Goal: Task Accomplishment & Management: Use online tool/utility

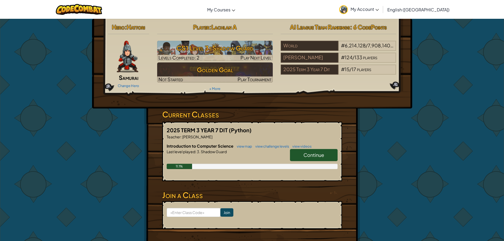
click at [305, 159] on link "Continue" at bounding box center [314, 155] width 48 height 12
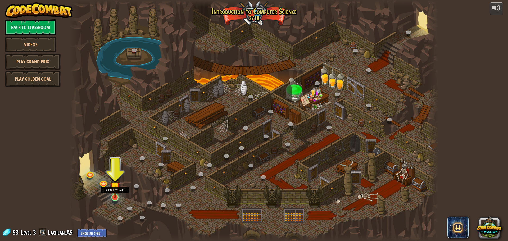
click at [118, 195] on img at bounding box center [115, 187] width 10 height 23
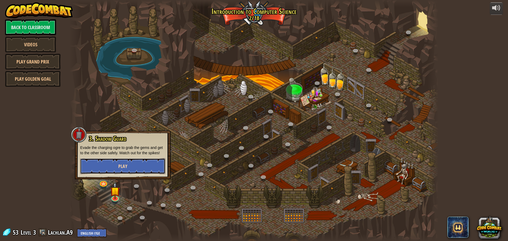
click at [133, 165] on button "Play" at bounding box center [122, 166] width 85 height 16
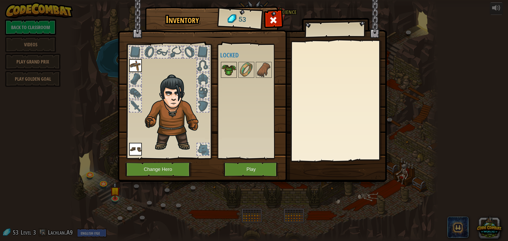
drag, startPoint x: 231, startPoint y: 65, endPoint x: 233, endPoint y: 69, distance: 3.4
click at [233, 69] on img at bounding box center [229, 69] width 15 height 15
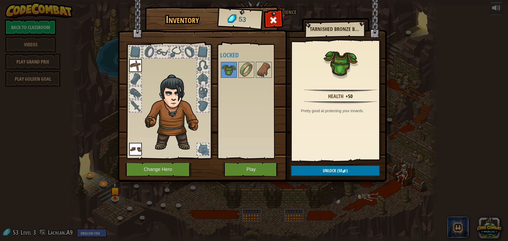
click at [250, 79] on div "Available Equip Equip (double-click to equip) Locked" at bounding box center [253, 101] width 66 height 110
click at [331, 171] on span "Unlock" at bounding box center [329, 171] width 13 height 6
click at [336, 173] on button "Confirm" at bounding box center [335, 171] width 89 height 11
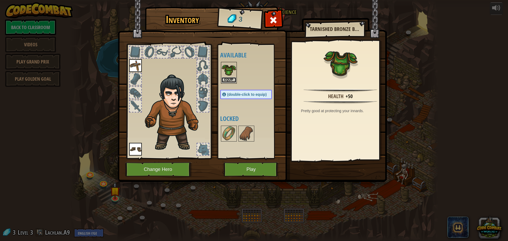
click at [232, 81] on button "Equip" at bounding box center [229, 80] width 15 height 6
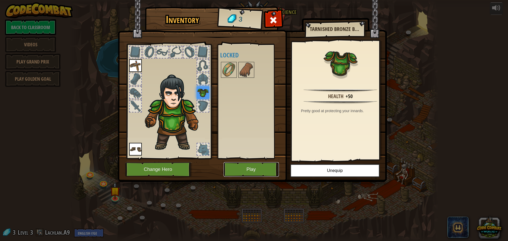
click at [255, 165] on button "Play" at bounding box center [251, 169] width 55 height 15
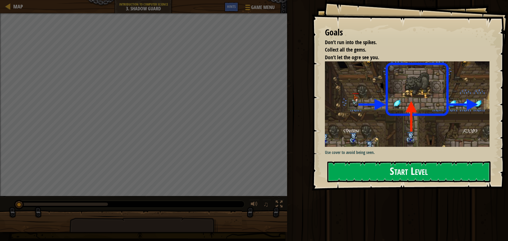
click at [379, 179] on button "Start Level" at bounding box center [409, 172] width 163 height 21
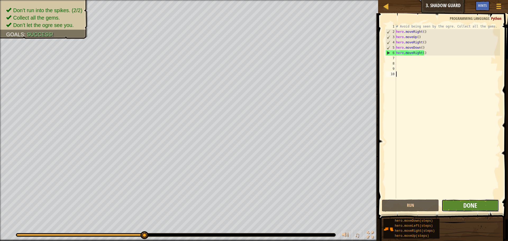
click at [472, 207] on span "Done" at bounding box center [471, 205] width 14 height 8
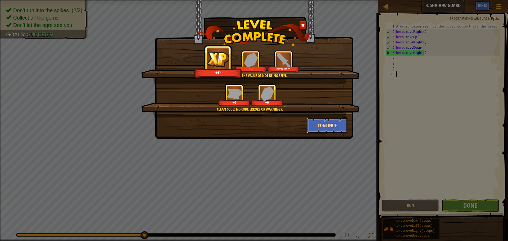
click at [327, 123] on button "Continue" at bounding box center [327, 126] width 41 height 16
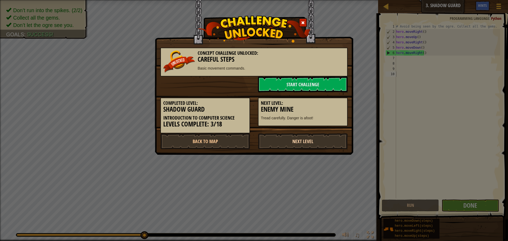
click at [317, 138] on link "Next Level" at bounding box center [303, 141] width 90 height 16
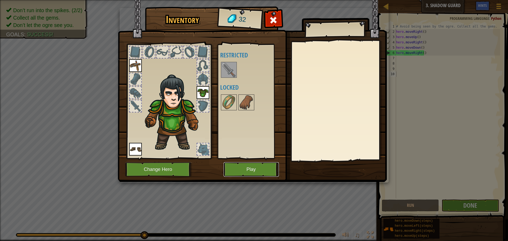
click at [251, 172] on button "Play" at bounding box center [251, 169] width 55 height 15
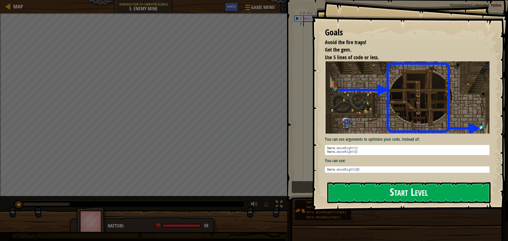
click at [346, 189] on button "Start Level" at bounding box center [409, 192] width 163 height 21
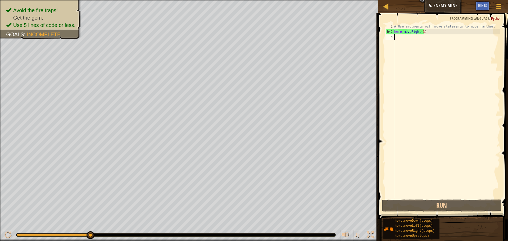
type textarea "u"
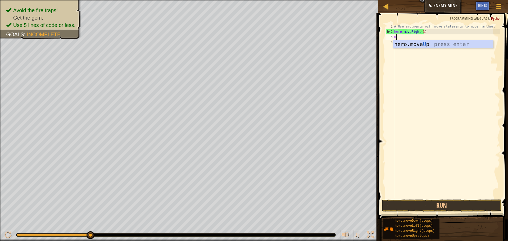
scroll to position [2, 0]
click at [426, 45] on div "hero.move U p press enter" at bounding box center [444, 52] width 100 height 24
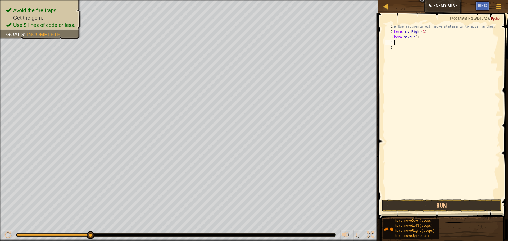
type textarea "r"
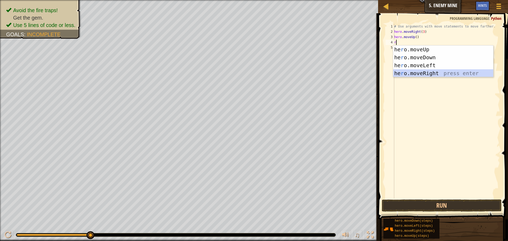
click at [412, 75] on div "he r o.moveUp press enter he r o.moveDown press enter he r o.moveLeft press ent…" at bounding box center [444, 70] width 100 height 48
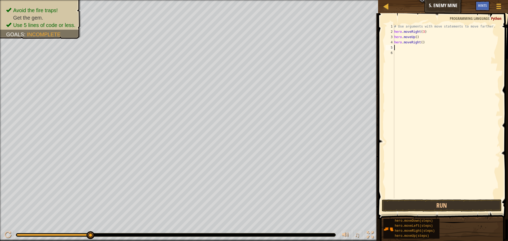
click at [425, 50] on div "# Use arguments with move statements to move farther. hero . moveRight ( 3 ) he…" at bounding box center [447, 116] width 107 height 185
type textarea "d"
click at [423, 55] on div "hero.[PERSON_NAME] own press enter" at bounding box center [444, 63] width 100 height 24
click at [416, 49] on div "# Use arguments with move statements to move farther. hero . moveRight ( 3 ) he…" at bounding box center [447, 116] width 107 height 185
click at [419, 49] on div "# Use arguments with move statements to move farther. hero . moveRight ( 3 ) he…" at bounding box center [447, 116] width 107 height 185
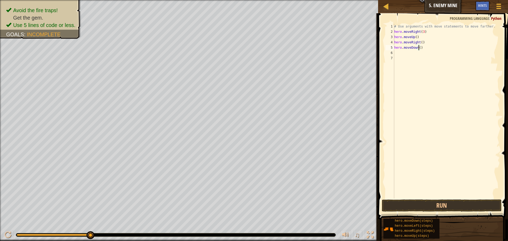
scroll to position [2, 2]
type textarea "hero.moveDown(3)"
click at [437, 206] on button "Run" at bounding box center [442, 206] width 120 height 12
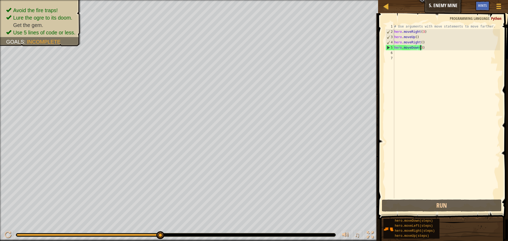
click at [443, 57] on div "# Use arguments with move statements to move farther. hero . moveRight ( 3 ) he…" at bounding box center [447, 116] width 107 height 185
click at [435, 51] on div "# Use arguments with move statements to move farther. hero . moveRight ( 3 ) he…" at bounding box center [447, 116] width 107 height 185
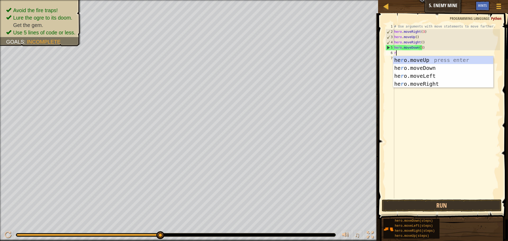
type textarea "ri"
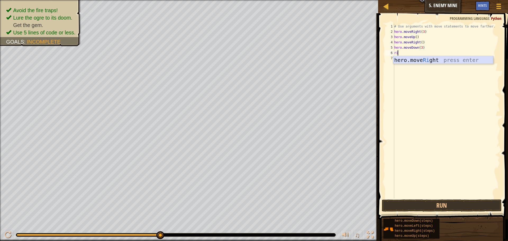
click at [432, 61] on div "hero.move Ri ght press enter" at bounding box center [444, 68] width 100 height 24
click at [433, 202] on button "Run" at bounding box center [442, 206] width 120 height 12
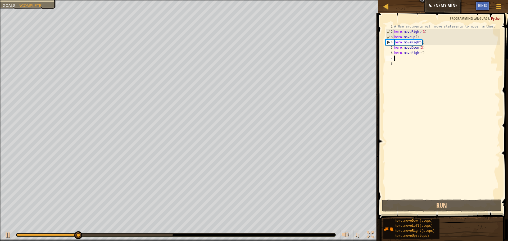
click at [421, 54] on div "# Use arguments with move statements to move farther. hero . moveRight ( 3 ) he…" at bounding box center [447, 116] width 107 height 185
type textarea "hero.moveRight()"
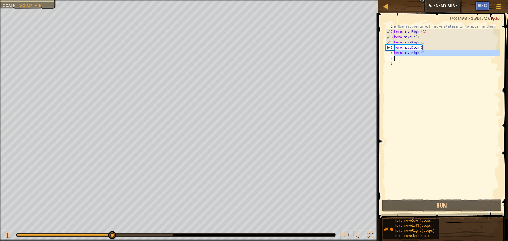
click at [421, 54] on div "# Use arguments with move statements to move farther. hero . moveRight ( 3 ) he…" at bounding box center [447, 116] width 107 height 185
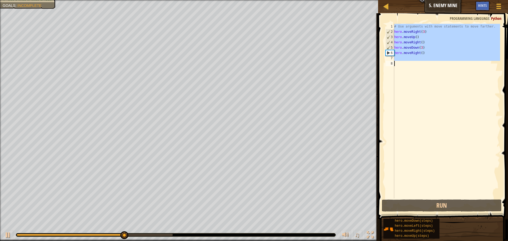
click at [441, 52] on div "# Use arguments with move statements to move farther. hero . moveRight ( 3 ) he…" at bounding box center [447, 111] width 107 height 175
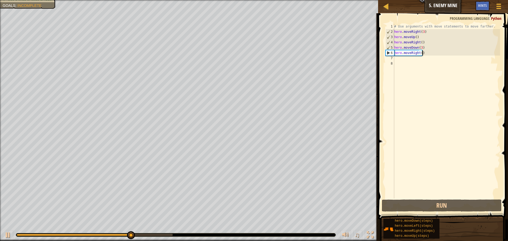
click at [421, 54] on div "# Use arguments with move statements to move farther. hero . moveRight ( 3 ) he…" at bounding box center [447, 116] width 107 height 185
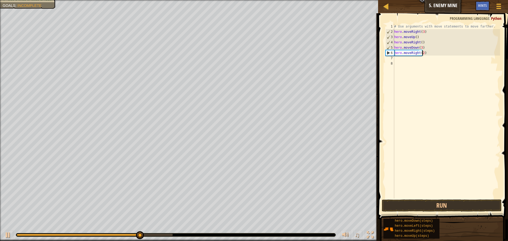
scroll to position [2, 2]
type textarea "hero.moveRight(2)"
click at [457, 202] on button "Run" at bounding box center [442, 206] width 120 height 12
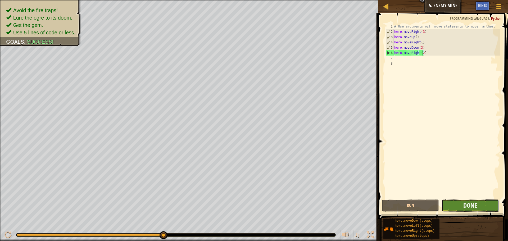
click at [463, 202] on button "Done" at bounding box center [470, 206] width 57 height 12
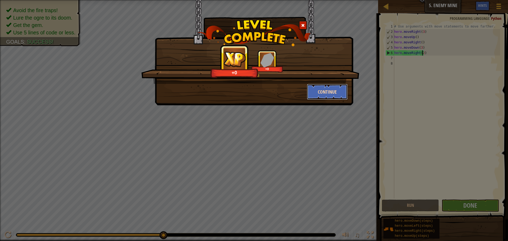
click at [323, 93] on button "Continue" at bounding box center [327, 92] width 41 height 16
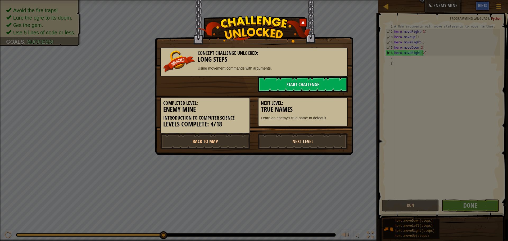
click at [297, 143] on link "Next Level" at bounding box center [303, 141] width 90 height 16
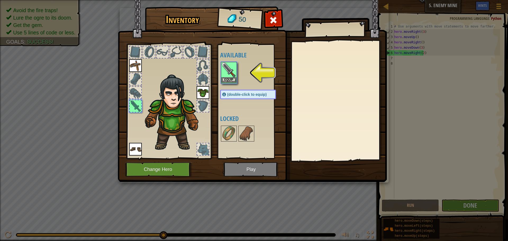
click at [229, 75] on img at bounding box center [229, 69] width 15 height 15
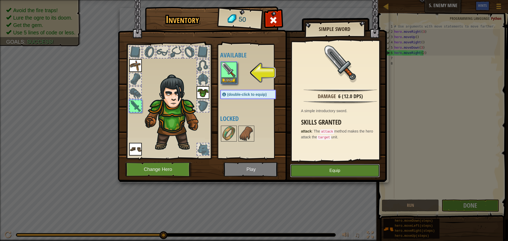
click at [329, 172] on button "Equip" at bounding box center [336, 170] width 90 height 13
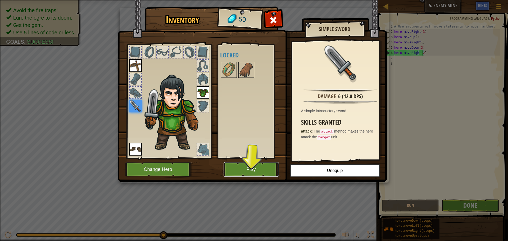
click at [264, 169] on button "Play" at bounding box center [251, 169] width 55 height 15
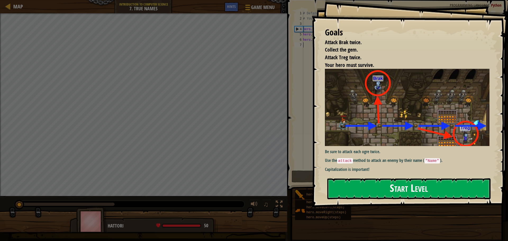
click at [357, 184] on button "Start Level" at bounding box center [409, 188] width 163 height 21
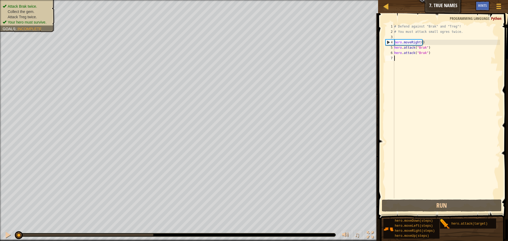
click at [433, 55] on div "# Defend against "Brak" and "Treg"! # You must attack small ogres twice. hero .…" at bounding box center [447, 116] width 107 height 185
type textarea "hero.attack("Brak")"
click at [426, 57] on div "# Defend against "Brak" and "Treg"! # You must attack small ogres twice. hero .…" at bounding box center [447, 116] width 107 height 185
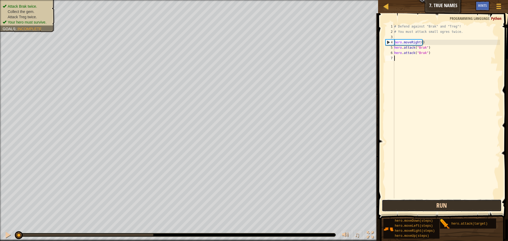
click at [441, 206] on button "Run" at bounding box center [442, 206] width 120 height 12
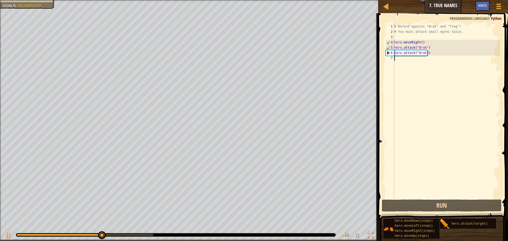
click at [432, 61] on div "# Defend against "Brak" and "Treg"! # You must attack small ogres twice. hero .…" at bounding box center [447, 116] width 107 height 185
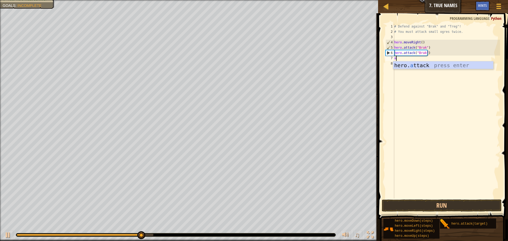
scroll to position [2, 0]
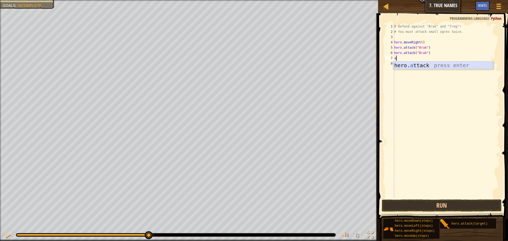
click at [431, 65] on div "hero. a ttack press enter" at bounding box center [444, 73] width 100 height 24
click at [429, 60] on div "# Defend against "Brak" and "Treg"! # You must attack small ogres twice. hero .…" at bounding box center [447, 116] width 107 height 185
click at [429, 60] on div "# Defend against "Brak" and "Treg"! # You must attack small ogres twice. hero .…" at bounding box center [447, 111] width 107 height 175
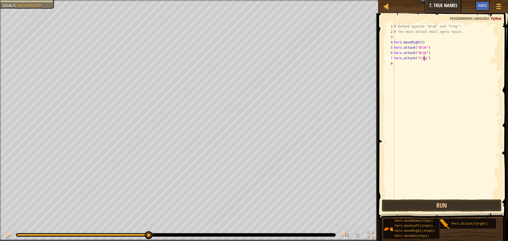
click at [424, 59] on div "# Defend against "Brak" and "Treg"! # You must attack small ogres twice. hero .…" at bounding box center [447, 116] width 107 height 185
click at [420, 59] on div "# Defend against "Brak" and "Treg"! # You must attack small ogres twice. hero .…" at bounding box center [447, 116] width 107 height 185
click at [420, 60] on div "# Defend against "Brak" and "Treg"! # You must attack small ogres twice. hero .…" at bounding box center [447, 116] width 107 height 185
click at [420, 60] on div "# Defend against "Brak" and "Treg"! # You must attack small ogres twice. hero .…" at bounding box center [447, 111] width 107 height 175
type textarea "hero.attack("Treg")"
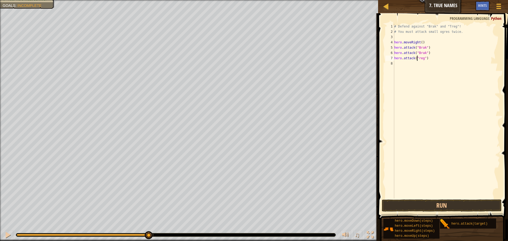
scroll to position [2, 2]
click at [463, 59] on div "# Defend against "Brak" and "Treg"! # You must attack small ogres twice. hero .…" at bounding box center [447, 116] width 107 height 185
drag, startPoint x: 452, startPoint y: 57, endPoint x: 391, endPoint y: 57, distance: 61.2
click at [391, 57] on div "hero.attack("Treg") 1 2 3 4 5 6 7 8 # Defend against "Brak" and "Treg"! # You m…" at bounding box center [443, 111] width 116 height 175
click at [424, 68] on div "# Defend against "Brak" and "Treg"! # You must attack small ogres twice. hero .…" at bounding box center [447, 116] width 107 height 185
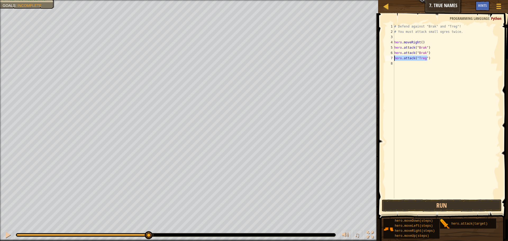
scroll to position [2, 0]
paste textarea "hero.attack("Treg")"
type textarea "hero.attack("Treg")"
click at [431, 174] on div "# Defend against "Brak" and "Treg"! # You must attack small ogres twice. hero .…" at bounding box center [447, 116] width 107 height 185
click at [406, 201] on button "Run" at bounding box center [442, 206] width 120 height 12
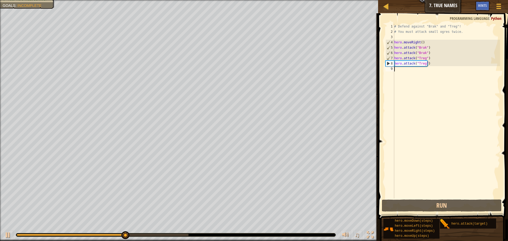
click at [434, 75] on div "# Defend against "Brak" and "Treg"! # You must attack small ogres twice. hero .…" at bounding box center [447, 116] width 107 height 185
type textarea "h"
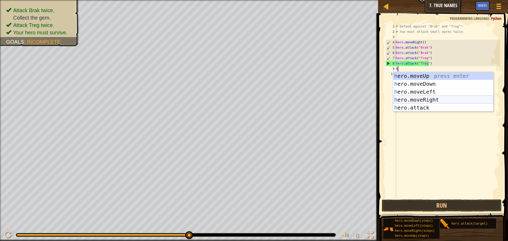
click at [446, 101] on div "h ero.moveUp press enter h ero.moveDown press enter h ero.moveLeft press enter …" at bounding box center [444, 100] width 100 height 56
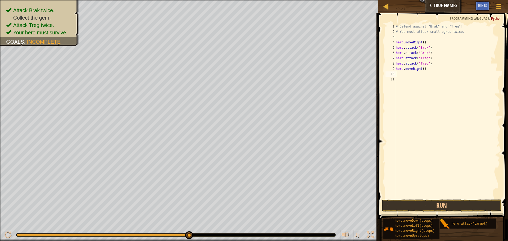
click at [422, 69] on div "# Defend against "Brak" and "Treg"! # You must attack small ogres twice. hero .…" at bounding box center [447, 116] width 105 height 185
click at [455, 204] on button "Run" at bounding box center [442, 206] width 120 height 12
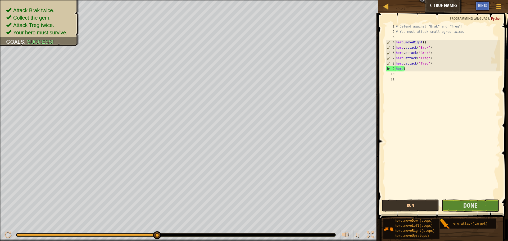
scroll to position [2, 0]
type textarea ")"
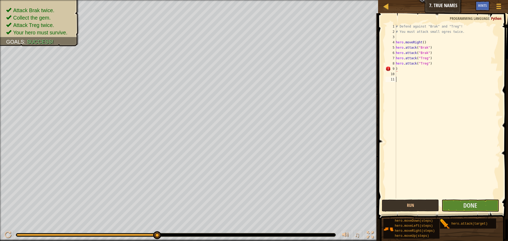
click at [455, 92] on div "# Defend against "Brak" and "Treg"! # You must attack small ogres twice. hero .…" at bounding box center [447, 116] width 105 height 185
click at [468, 206] on span "Done" at bounding box center [471, 205] width 14 height 8
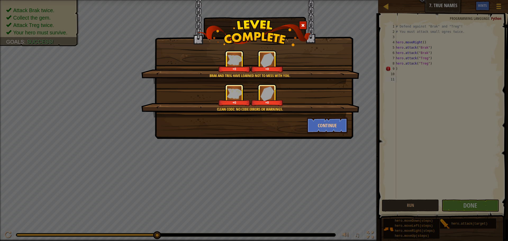
click at [333, 116] on div "Clean code: no code errors or warnings. +0 +0" at bounding box center [250, 101] width 218 height 34
click at [309, 139] on div "Brak and Treg have learned not to mess with you. +12 +0 Clean code: no code err…" at bounding box center [254, 69] width 199 height 139
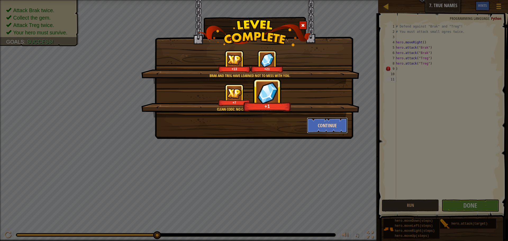
click at [337, 122] on button "Continue" at bounding box center [327, 126] width 41 height 16
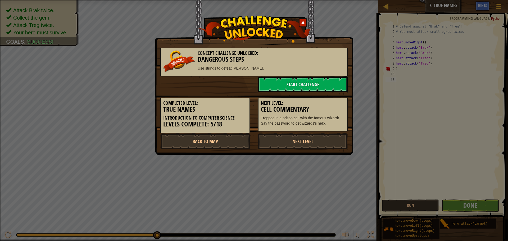
click at [439, 170] on div "Concept Challenge Unlocked: Dangerous Steps Use strings to defeat [PERSON_NAME]…" at bounding box center [254, 120] width 508 height 241
click at [290, 137] on link "Next Level" at bounding box center [303, 141] width 90 height 16
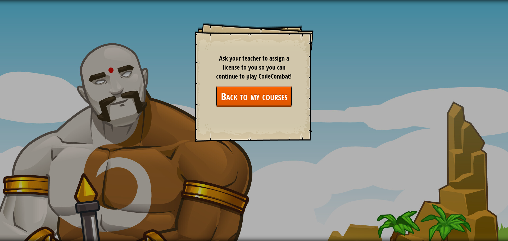
click at [236, 97] on link "Back to my courses" at bounding box center [254, 96] width 77 height 20
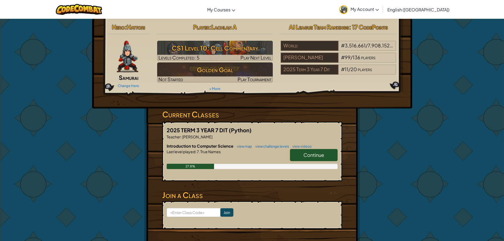
click at [306, 159] on link "Continue" at bounding box center [314, 155] width 48 height 12
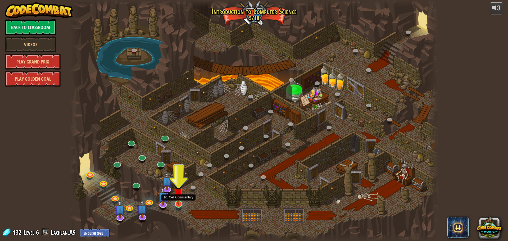
click at [180, 203] on img at bounding box center [179, 193] width 10 height 23
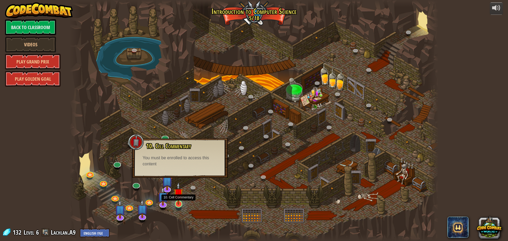
click at [181, 197] on img at bounding box center [179, 193] width 10 height 23
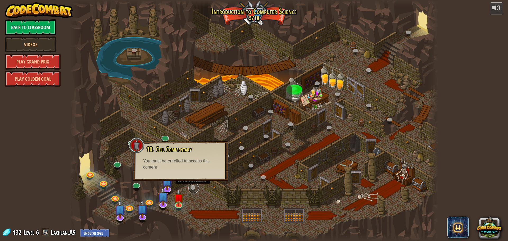
click at [190, 188] on link at bounding box center [194, 188] width 11 height 11
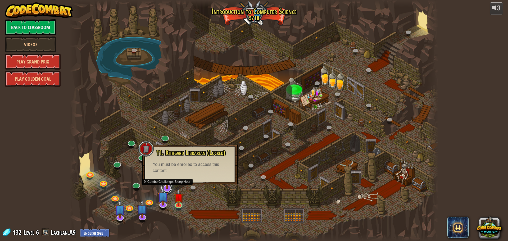
click at [169, 189] on link at bounding box center [167, 188] width 11 height 11
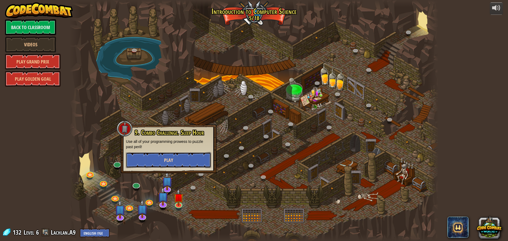
click at [163, 158] on button "Play" at bounding box center [168, 160] width 85 height 16
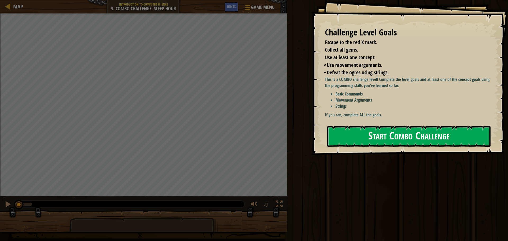
click at [382, 140] on button "Start Combo Challenge" at bounding box center [409, 136] width 163 height 21
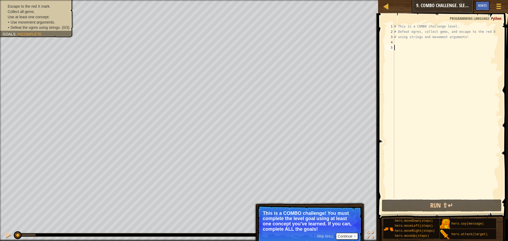
type textarea "m"
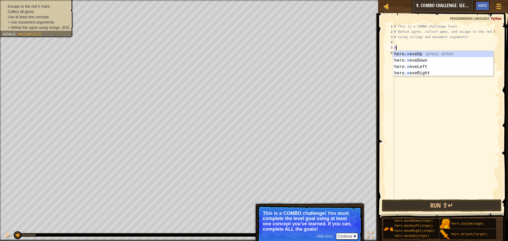
scroll to position [2, 0]
click at [430, 55] on div "hero. m oveUp press enter hero. m oveDown press enter hero. m oveLeft press ent…" at bounding box center [444, 70] width 100 height 38
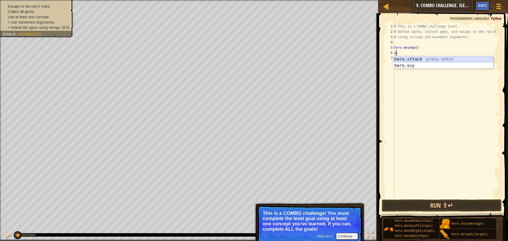
click at [429, 61] on div "hero. a ttack press enter hero.s a y press enter" at bounding box center [444, 68] width 100 height 25
click at [47, 22] on span "Use movement arguments." at bounding box center [33, 22] width 44 height 4
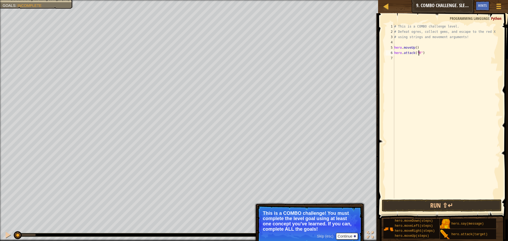
scroll to position [2, 2]
type textarea "hero.attack("Rexxar")"
click at [441, 61] on div "# This is a COMBO challenge level. # Defeat [PERSON_NAME], collect gems, and es…" at bounding box center [447, 116] width 107 height 185
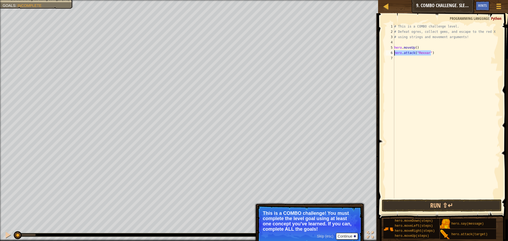
drag, startPoint x: 441, startPoint y: 54, endPoint x: 395, endPoint y: 55, distance: 46.6
click at [395, 55] on div "# This is a COMBO challenge level. # Defeat [PERSON_NAME], collect gems, and es…" at bounding box center [447, 116] width 107 height 185
type textarea "hero.attack("Rexxar")"
click at [407, 58] on div "# This is a COMBO challenge level. # Defeat [PERSON_NAME], collect gems, and es…" at bounding box center [447, 116] width 107 height 185
paste textarea "hero.attack("Rexxar")"
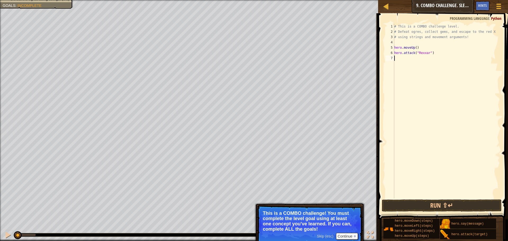
type textarea "hero.attack("Rexxar")"
click at [397, 90] on div "# This is a COMBO challenge level. # Defeat [PERSON_NAME], collect gems, and es…" at bounding box center [447, 116] width 107 height 185
click at [440, 203] on button "Run ⇧↵" at bounding box center [442, 206] width 120 height 12
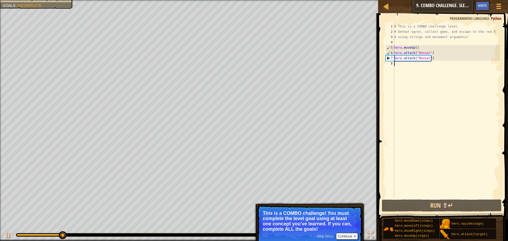
click at [420, 67] on div "# This is a COMBO challenge level. # Defeat [PERSON_NAME], collect gems, and es…" at bounding box center [447, 116] width 107 height 185
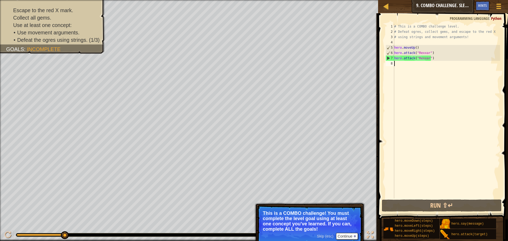
type textarea "m"
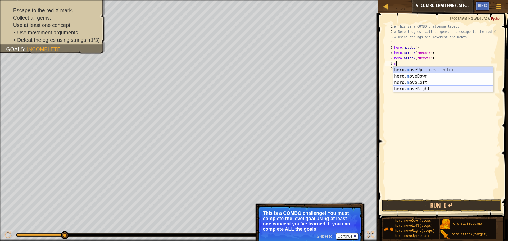
click at [428, 90] on div "hero. m oveUp press enter hero. m oveDown press enter hero. m oveLeft press ent…" at bounding box center [444, 86] width 100 height 38
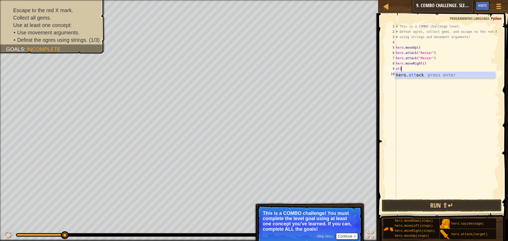
scroll to position [2, 0]
click at [442, 75] on div "hero. att ack press enter" at bounding box center [445, 81] width 100 height 19
type textarea "hero.attack("[PERSON_NAME]")"
click at [469, 69] on div "# This is a COMBO challenge level. # Defeat [PERSON_NAME], collect gems, and es…" at bounding box center [447, 116] width 105 height 185
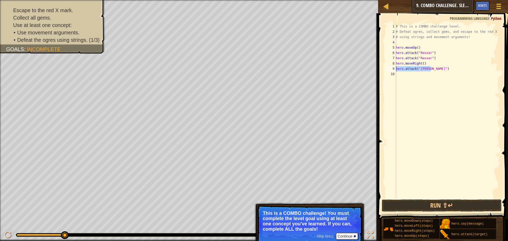
drag, startPoint x: 468, startPoint y: 69, endPoint x: 397, endPoint y: 69, distance: 71.8
click at [397, 69] on div "# This is a COMBO challenge level. # Defeat [PERSON_NAME], collect gems, and es…" at bounding box center [447, 116] width 105 height 185
click at [432, 72] on div "# This is a COMBO challenge level. # Defeat [PERSON_NAME], collect gems, and es…" at bounding box center [447, 116] width 105 height 185
paste textarea "hero.attack("[PERSON_NAME]")"
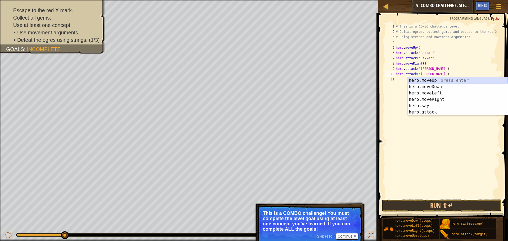
click at [440, 81] on div "hero.moveUp press enter hero.moveDown press enter hero.moveLeft press enter her…" at bounding box center [458, 102] width 100 height 51
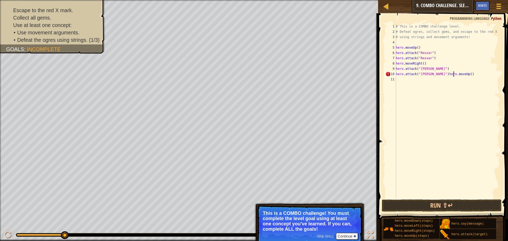
click at [450, 76] on div "# This is a COMBO challenge level. # Defeat [PERSON_NAME], collect gems, and es…" at bounding box center [447, 116] width 105 height 185
click at [458, 74] on div "# This is a COMBO challenge level. # Defeat [PERSON_NAME], collect gems, and es…" at bounding box center [447, 116] width 105 height 185
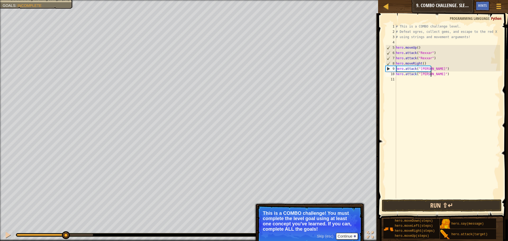
type textarea "hero.attack("[PERSON_NAME]")"
click at [413, 208] on button "Run ⇧↵" at bounding box center [442, 206] width 120 height 12
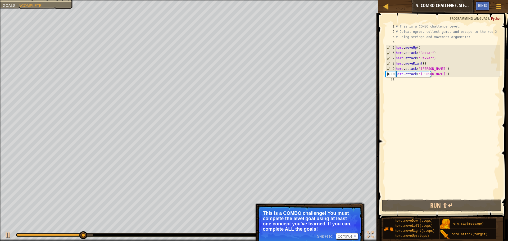
click at [432, 87] on div "# This is a COMBO challenge level. # Defeat [PERSON_NAME], collect gems, and es…" at bounding box center [447, 116] width 105 height 185
type textarea "h"
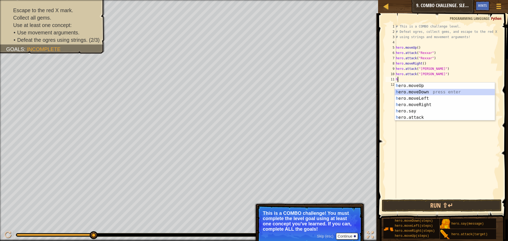
click at [438, 91] on div "h ero.moveUp press enter h ero.moveDown press enter h ero.moveLeft press enter …" at bounding box center [445, 108] width 100 height 51
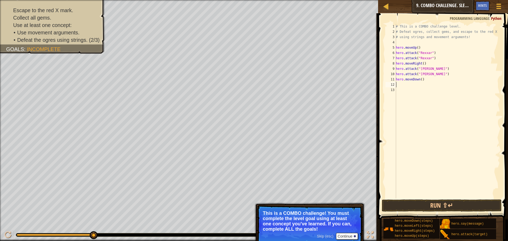
click at [434, 97] on div "# This is a COMBO challenge level. # Defeat [PERSON_NAME], collect gems, and es…" at bounding box center [447, 116] width 105 height 185
click at [434, 87] on div "# This is a COMBO challenge level. # Defeat [PERSON_NAME], collect gems, and es…" at bounding box center [447, 116] width 105 height 185
type textarea "h"
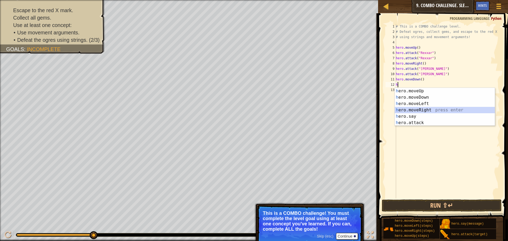
click at [436, 111] on div "h ero.moveUp press enter h ero.moveDown press enter h ero.moveLeft press enter …" at bounding box center [445, 113] width 100 height 51
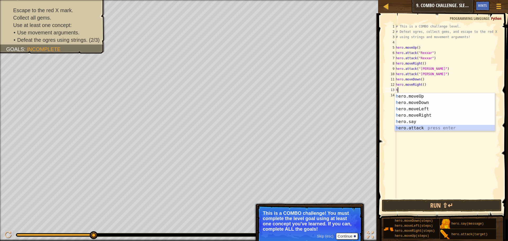
click at [434, 130] on div "h ero.moveUp press enter h ero.moveDown press enter h ero.moveLeft press enter …" at bounding box center [445, 118] width 100 height 51
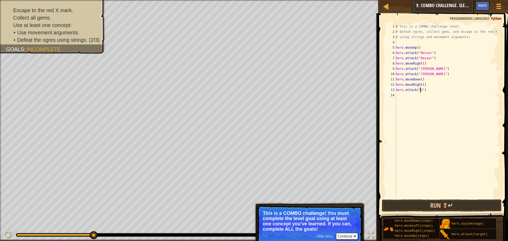
scroll to position [2, 2]
type textarea "hero.attack("Ursa")"
click at [435, 89] on div "# This is a COMBO challenge level. # Defeat [PERSON_NAME], collect gems, and es…" at bounding box center [447, 116] width 105 height 185
drag, startPoint x: 435, startPoint y: 89, endPoint x: 396, endPoint y: 91, distance: 39.0
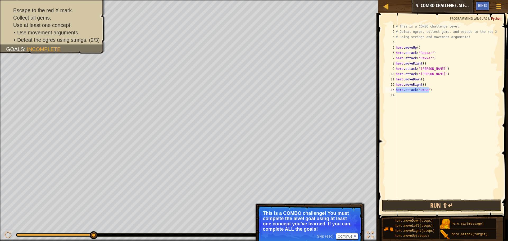
click at [396, 91] on div "hero.attack("Ursa") 1 2 3 4 5 6 7 8 9 10 11 12 13 14 # This is a COMBO challeng…" at bounding box center [443, 111] width 116 height 175
click at [419, 106] on div "# This is a COMBO challenge level. # Defeat [PERSON_NAME], collect gems, and es…" at bounding box center [447, 116] width 105 height 185
paste textarea "hero.attack("Ursa")"
type textarea "hero.attack("Ursa")"
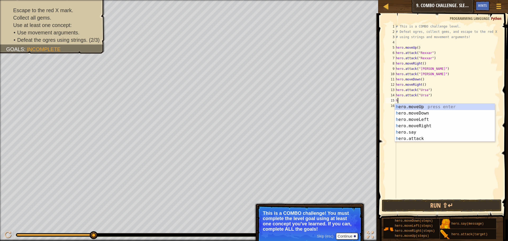
type textarea "he"
click at [423, 115] on div "he ro.moveUp press enter he ro.moveDown press enter he ro.moveLeft press enter …" at bounding box center [445, 129] width 100 height 51
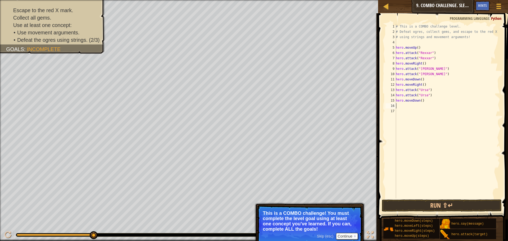
type textarea "h"
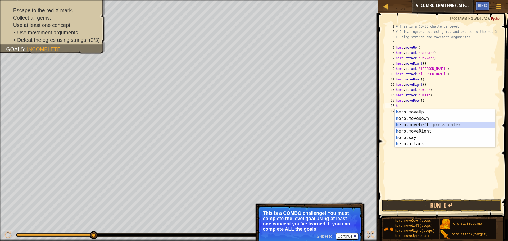
click at [452, 126] on div "h ero.moveUp press enter h ero.moveDown press enter h ero.moveLeft press enter …" at bounding box center [445, 134] width 100 height 51
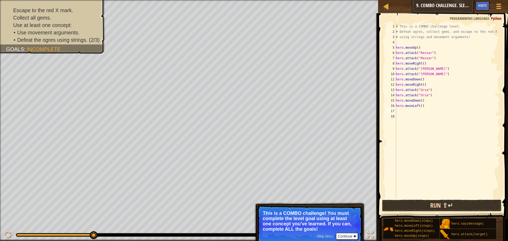
click at [439, 208] on button "Run ⇧↵" at bounding box center [442, 206] width 120 height 12
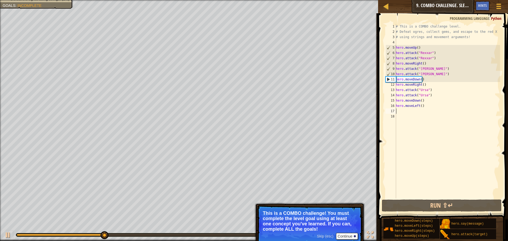
click at [434, 80] on div "# This is a COMBO challenge level. # Defeat [PERSON_NAME], collect gems, and es…" at bounding box center [447, 116] width 105 height 185
type textarea "hero.moveDown()"
click at [433, 80] on div "# This is a COMBO challenge level. # Defeat [PERSON_NAME], collect gems, and es…" at bounding box center [447, 116] width 105 height 185
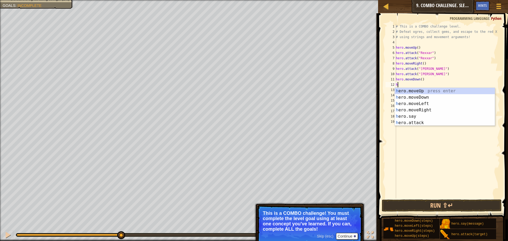
scroll to position [2, 0]
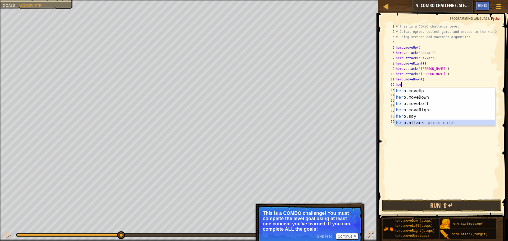
click at [424, 124] on div "her o.moveUp press enter her o.moveDown press enter her o.moveLeft press enter …" at bounding box center [445, 113] width 100 height 51
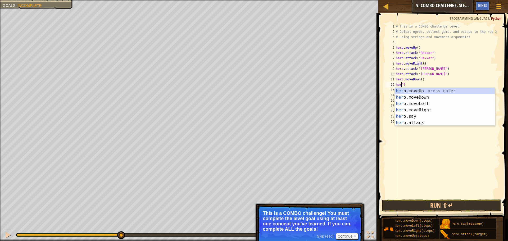
scroll to position [2, 0]
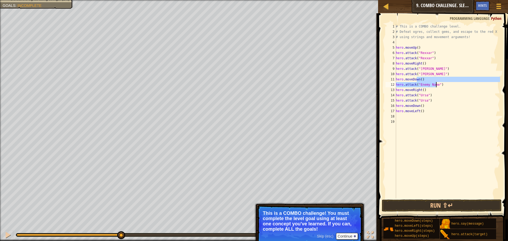
click at [454, 92] on div "# This is a COMBO challenge level. # Defeat [PERSON_NAME], collect gems, and es…" at bounding box center [447, 116] width 105 height 185
click at [455, 84] on div "# This is a COMBO challenge level. # Defeat [PERSON_NAME], collect gems, and es…" at bounding box center [447, 116] width 105 height 185
drag, startPoint x: 442, startPoint y: 84, endPoint x: 438, endPoint y: 85, distance: 3.8
click at [439, 85] on div "# This is a COMBO challenge level. # Defeat [PERSON_NAME], collect gems, and es…" at bounding box center [447, 116] width 105 height 185
click at [433, 85] on div "# This is a COMBO challenge level. # Defeat [PERSON_NAME], collect gems, and es…" at bounding box center [447, 116] width 105 height 185
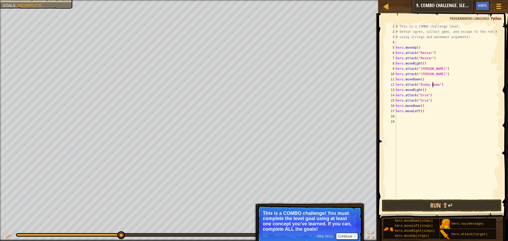
click at [433, 85] on div "# This is a COMBO challenge level. # Defeat [PERSON_NAME], collect gems, and es…" at bounding box center [447, 116] width 105 height 185
click at [452, 86] on div "# This is a COMBO challenge level. # Defeat [PERSON_NAME], collect gems, and es…" at bounding box center [447, 116] width 105 height 185
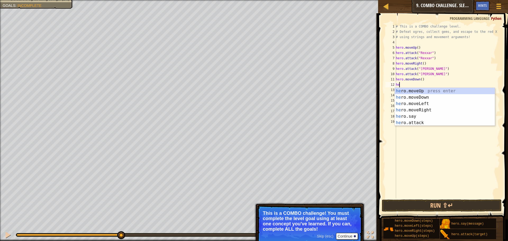
type textarea "h"
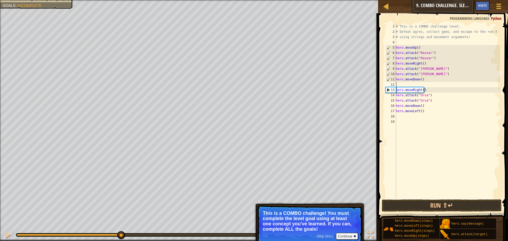
type textarea "h"
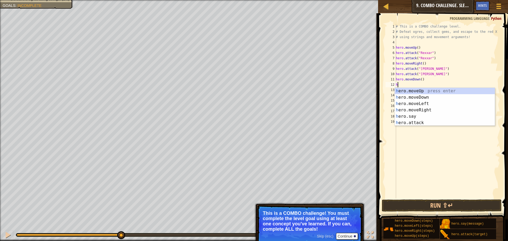
click at [449, 135] on div "# This is a COMBO challenge level. # Defeat [PERSON_NAME], collect gems, and es…" at bounding box center [447, 116] width 105 height 185
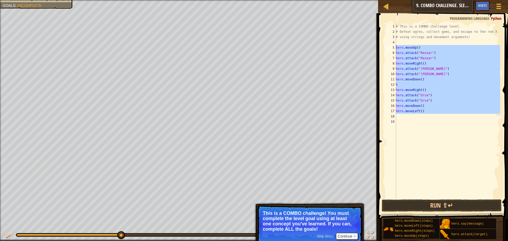
drag, startPoint x: 453, startPoint y: 117, endPoint x: 396, endPoint y: 47, distance: 89.6
click at [396, 47] on div "1 2 3 4 5 6 7 8 9 10 11 12 13 14 15 16 17 18 19 # This is a COMBO challenge lev…" at bounding box center [443, 111] width 116 height 175
type textarea "hero.moveUp() hero.attack("Rexxar")"
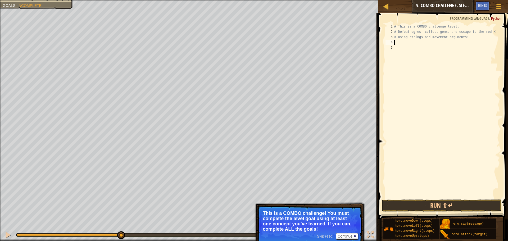
type textarea "# using strings and movement arguments!"
click at [438, 41] on div "# This is a COMBO challenge level. # Defeat [PERSON_NAME], collect gems, and es…" at bounding box center [447, 116] width 107 height 185
type textarea "H"
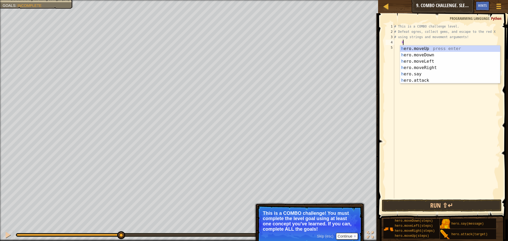
scroll to position [2, 1]
click at [441, 51] on div "h ero.moveUp press enter h ero.moveDown press enter h ero.moveLeft press enter …" at bounding box center [450, 71] width 100 height 51
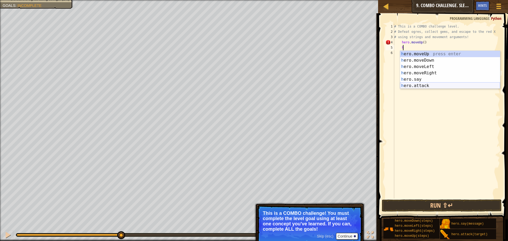
click at [433, 86] on div "h ero.moveUp press enter h ero.moveDown press enter h ero.moveLeft press enter …" at bounding box center [450, 76] width 100 height 51
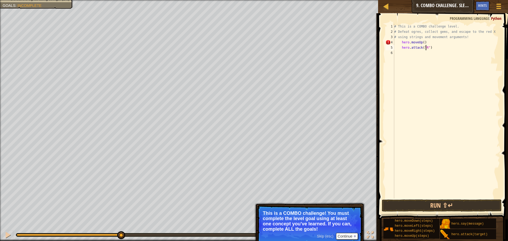
scroll to position [2, 3]
click at [423, 41] on div "# This is a COMBO challenge level. # Defeat [PERSON_NAME], collect gems, and es…" at bounding box center [447, 116] width 107 height 185
click at [440, 41] on div "# This is a COMBO challenge level. # Defeat [PERSON_NAME], collect gems, and es…" at bounding box center [447, 116] width 107 height 185
click at [399, 39] on div "# This is a COMBO challenge level. # Defeat [PERSON_NAME], collect gems, and es…" at bounding box center [447, 116] width 107 height 185
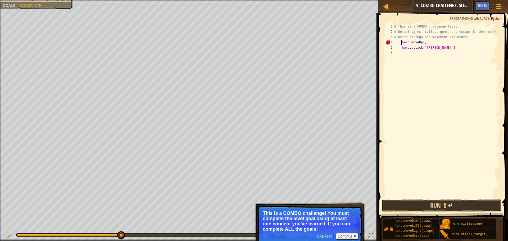
click at [401, 42] on div "# This is a COMBO challenge level. # Defeat [PERSON_NAME], collect gems, and es…" at bounding box center [447, 116] width 107 height 185
click at [398, 43] on div "# This is a COMBO challenge level. # Defeat [PERSON_NAME], collect gems, and es…" at bounding box center [447, 116] width 107 height 185
click at [399, 42] on div "# This is a COMBO challenge level. # Defeat [PERSON_NAME], collect gems, and es…" at bounding box center [447, 116] width 107 height 185
click at [397, 42] on div "# This is a COMBO challenge level. # Defeat [PERSON_NAME], collect gems, and es…" at bounding box center [447, 116] width 107 height 185
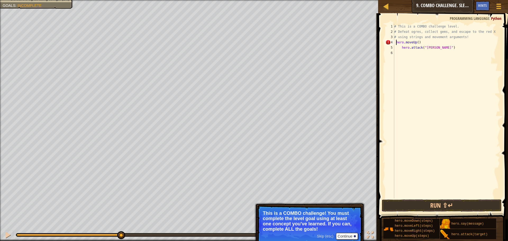
scroll to position [2, 2]
type textarea "h"
type textarea "H"
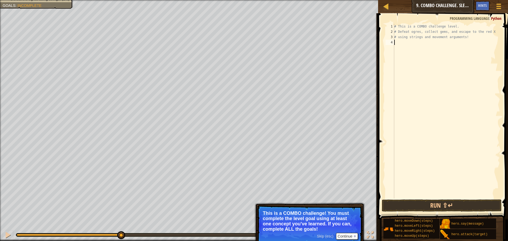
type textarea "hero.moveLeft()"
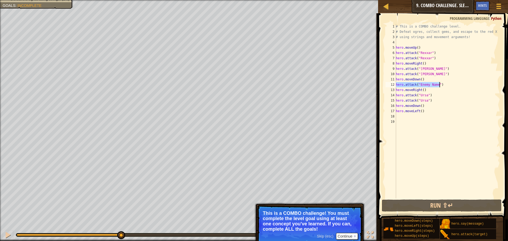
type textarea "her"
type textarea "h"
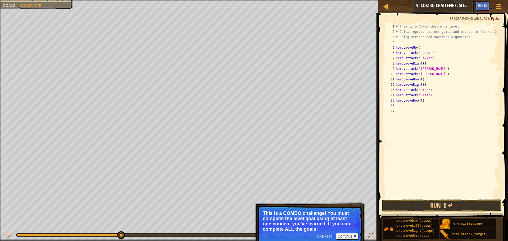
type textarea "h"
type textarea "hero.attack("Ursa")"
type textarea "h"
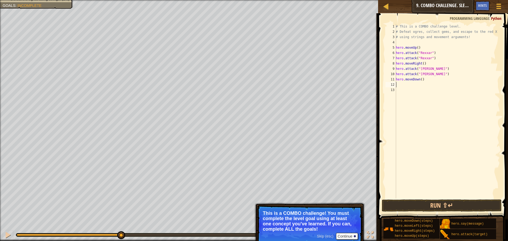
type textarea "hero.attack("[PERSON_NAME]")"
type textarea "att"
type textarea "m"
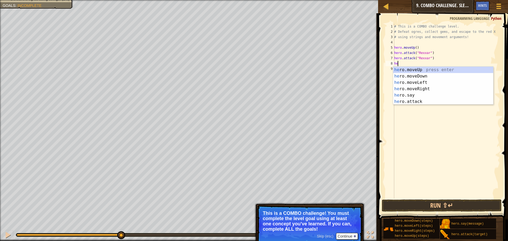
type textarea "her"
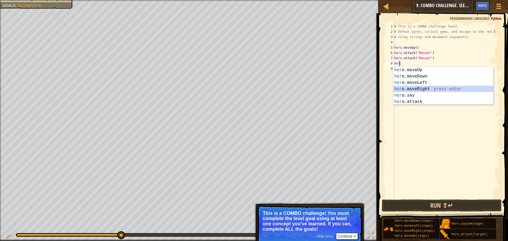
click at [441, 91] on div "her o.moveUp press enter her o.moveDown press enter her o.moveLeft press enter …" at bounding box center [444, 92] width 100 height 51
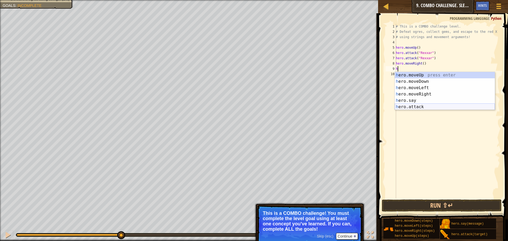
click at [451, 109] on div "h ero.moveUp press enter h ero.moveDown press enter h ero.moveLeft press enter …" at bounding box center [445, 97] width 100 height 51
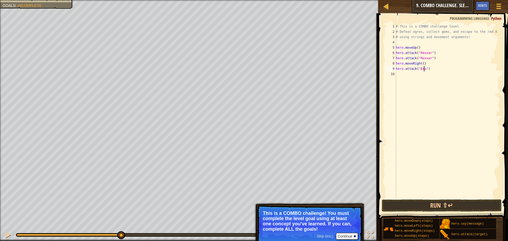
type textarea "hero.attack("[PERSON_NAME]")"
click at [446, 81] on div "# This is a COMBO challenge level. # Defeat [PERSON_NAME], collect gems, and es…" at bounding box center [447, 116] width 105 height 185
type textarea "h"
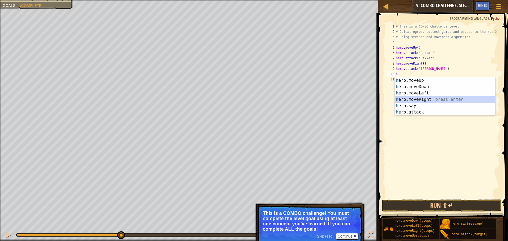
click at [433, 100] on div "h ero.moveUp press enter h ero.moveDown press enter h ero.moveLeft press enter …" at bounding box center [445, 102] width 100 height 51
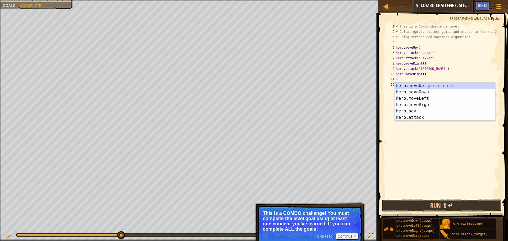
type textarea "her"
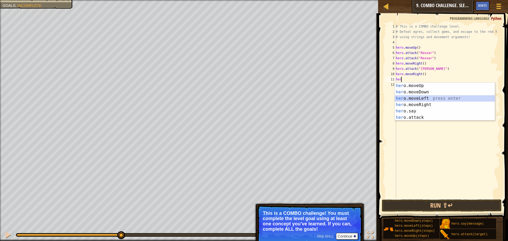
click at [407, 98] on div "her o.moveUp press enter her o.moveDown press enter her o.moveLeft press enter …" at bounding box center [445, 108] width 100 height 51
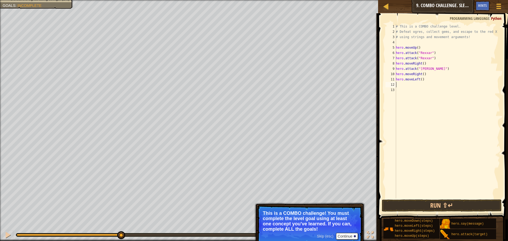
type textarea "h"
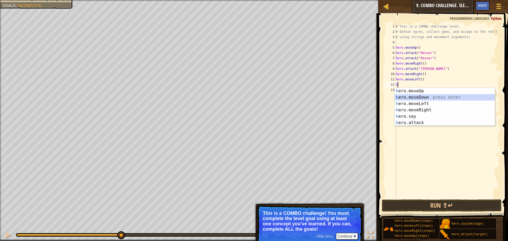
click at [426, 99] on div "h ero.moveUp press enter h ero.moveDown press enter h ero.moveLeft press enter …" at bounding box center [445, 113] width 100 height 51
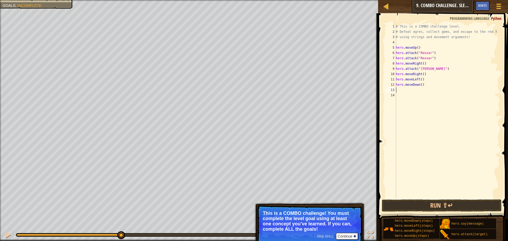
type textarea "h"
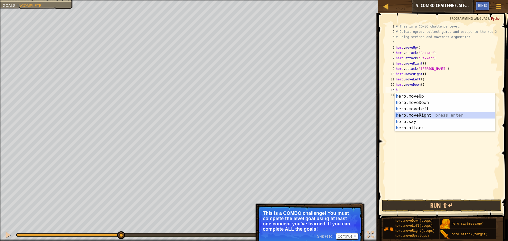
click at [422, 114] on div "h ero.moveUp press enter h ero.moveDown press enter h ero.moveLeft press enter …" at bounding box center [445, 118] width 100 height 51
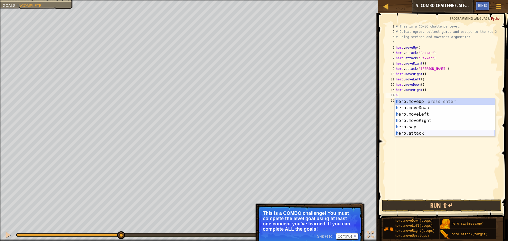
click at [420, 132] on div "h ero.moveUp press enter h ero.moveDown press enter h ero.moveLeft press enter …" at bounding box center [445, 124] width 100 height 51
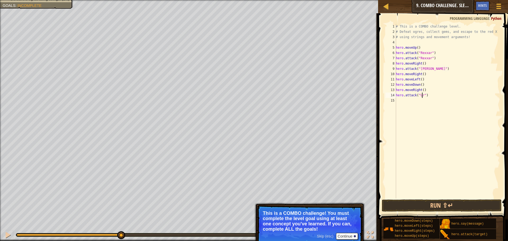
scroll to position [2, 2]
type textarea "hero.attack("Ursa")"
click at [433, 105] on div "# This is a COMBO challenge level. # Defeat [PERSON_NAME], collect gems, and es…" at bounding box center [447, 116] width 105 height 185
type textarea "h"
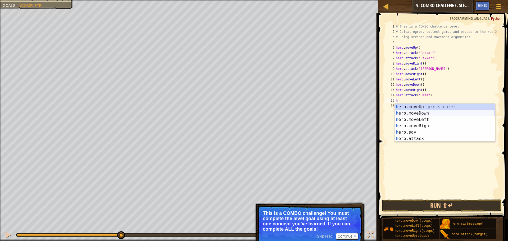
click at [427, 113] on div "h ero.moveUp press enter h ero.moveDown press enter h ero.moveLeft press enter …" at bounding box center [445, 129] width 100 height 51
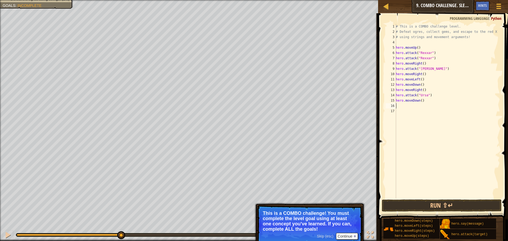
type textarea "h"
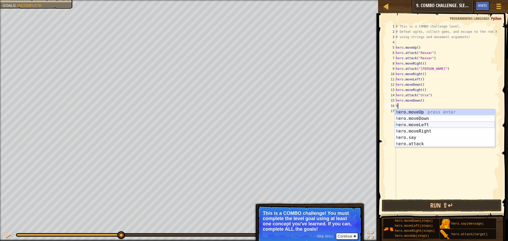
click at [425, 124] on div "h ero.moveUp press enter h ero.moveDown press enter h ero.moveLeft press enter …" at bounding box center [445, 134] width 100 height 51
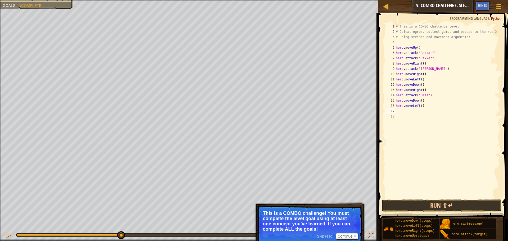
type textarea "h"
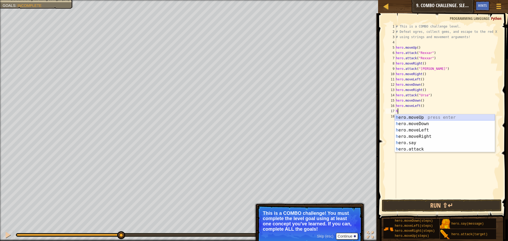
click at [429, 118] on div "h ero.moveUp press enter h ero.moveDown press enter h ero.moveLeft press enter …" at bounding box center [445, 139] width 100 height 51
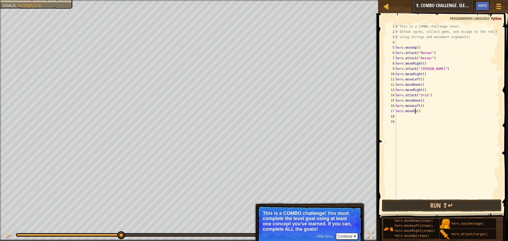
click at [416, 113] on div "# This is a COMBO challenge level. # Defeat [PERSON_NAME], collect gems, and es…" at bounding box center [447, 116] width 105 height 185
click at [417, 113] on div "# This is a COMBO challenge level. # Defeat [PERSON_NAME], collect gems, and es…" at bounding box center [447, 116] width 105 height 185
type textarea "hero.moveUp(2)"
click at [422, 126] on div "# This is a COMBO challenge level. # Defeat [PERSON_NAME], collect gems, and es…" at bounding box center [447, 116] width 105 height 185
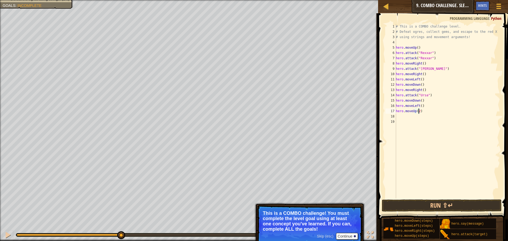
scroll to position [2, 0]
click at [415, 120] on div "# This is a COMBO challenge level. # Defeat [PERSON_NAME], collect gems, and es…" at bounding box center [447, 116] width 105 height 185
click at [420, 116] on div "# This is a COMBO challenge level. # Defeat [PERSON_NAME], collect gems, and es…" at bounding box center [447, 116] width 105 height 185
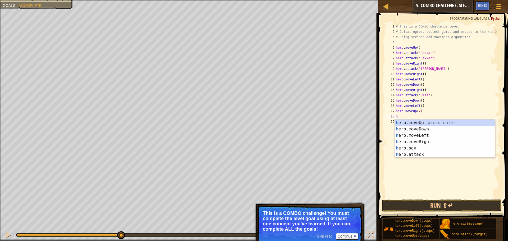
type textarea "he"
click at [433, 141] on div "he ro.moveUp press enter he ro.moveDown press enter he ro.moveLeft press enter …" at bounding box center [445, 145] width 100 height 51
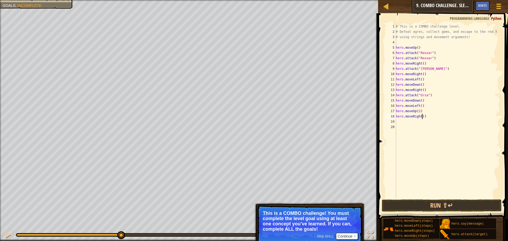
click at [422, 117] on div "# This is a COMBO challenge level. # Defeat [PERSON_NAME], collect gems, and es…" at bounding box center [447, 116] width 105 height 185
click at [423, 204] on button "Run ⇧↵" at bounding box center [442, 206] width 120 height 12
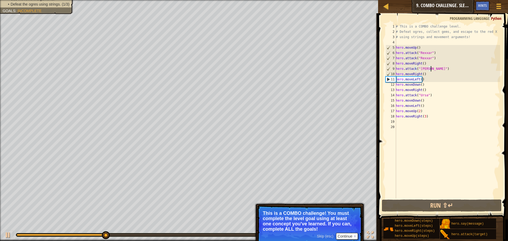
click at [434, 70] on div "# This is a COMBO challenge level. # Defeat [PERSON_NAME], collect gems, and es…" at bounding box center [447, 116] width 105 height 185
drag, startPoint x: 434, startPoint y: 70, endPoint x: 413, endPoint y: 68, distance: 21.4
click at [413, 68] on div "# This is a COMBO challenge level. # Defeat [PERSON_NAME], collect gems, and es…" at bounding box center [447, 116] width 105 height 185
click at [436, 73] on div "# This is a COMBO challenge level. # Defeat [PERSON_NAME], collect gems, and es…" at bounding box center [447, 116] width 105 height 185
click at [433, 66] on div "# This is a COMBO challenge level. # Defeat [PERSON_NAME], collect gems, and es…" at bounding box center [447, 116] width 105 height 185
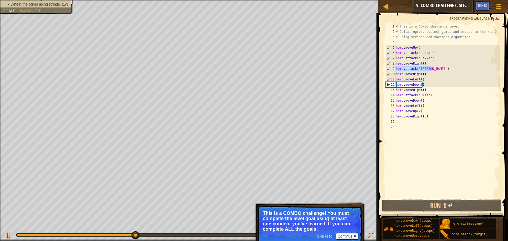
drag, startPoint x: 431, startPoint y: 69, endPoint x: 395, endPoint y: 71, distance: 35.8
click at [395, 71] on div "hero.moveRight() 1 2 3 4 5 6 7 8 9 10 11 12 13 14 15 16 17 18 19 20 # This is a…" at bounding box center [443, 111] width 116 height 175
click at [441, 62] on div "# This is a COMBO challenge level. # Defeat [PERSON_NAME], collect gems, and es…" at bounding box center [447, 116] width 105 height 185
click at [436, 70] on div "# This is a COMBO challenge level. # Defeat [PERSON_NAME], collect gems, and es…" at bounding box center [447, 116] width 105 height 185
type textarea "hero.attack("[PERSON_NAME]")"
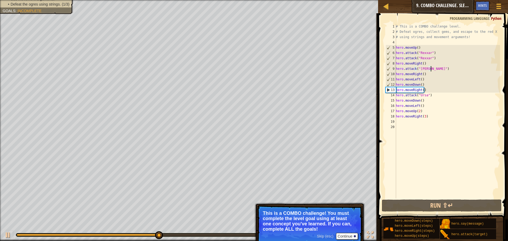
scroll to position [2, 0]
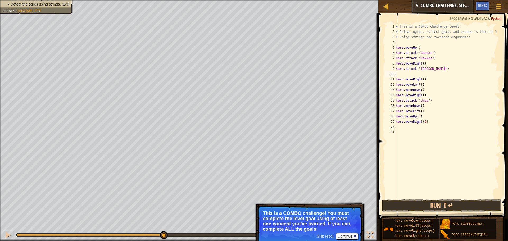
paste textarea "hero.attack("[PERSON_NAME]")"
click at [443, 206] on button "Run ⇧↵" at bounding box center [442, 206] width 120 height 12
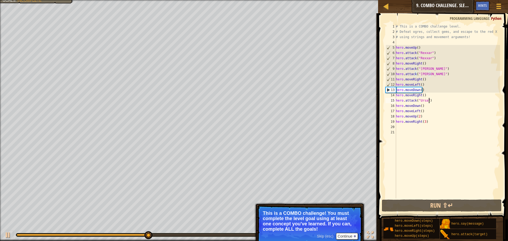
click at [433, 102] on div "# This is a COMBO challenge level. # Defeat [PERSON_NAME], collect gems, and es…" at bounding box center [447, 116] width 105 height 185
click at [432, 98] on div "# This is a COMBO challenge level. # Defeat [PERSON_NAME], collect gems, and es…" at bounding box center [447, 116] width 105 height 185
click at [426, 91] on div "# This is a COMBO challenge level. # Defeat [PERSON_NAME], collect gems, and es…" at bounding box center [447, 116] width 105 height 185
click at [430, 90] on div "# This is a COMBO challenge level. # Defeat [PERSON_NAME], collect gems, and es…" at bounding box center [447, 116] width 105 height 185
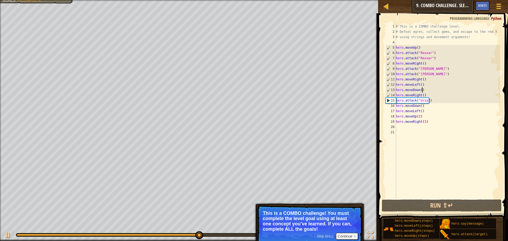
click at [427, 95] on div "# This is a COMBO challenge level. # Defeat [PERSON_NAME], collect gems, and es…" at bounding box center [447, 116] width 105 height 185
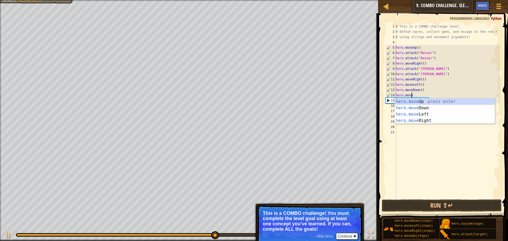
type textarea "h"
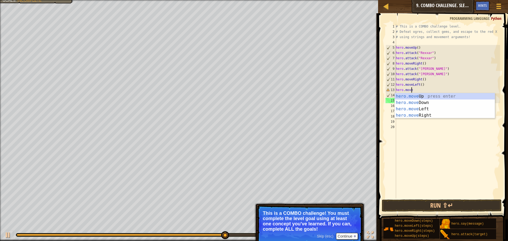
type textarea "h"
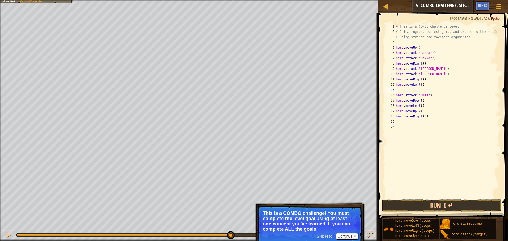
click at [421, 85] on div "# This is a COMBO challenge level. # Defeat [PERSON_NAME], collect gems, and es…" at bounding box center [447, 116] width 105 height 185
click at [404, 94] on div "# This is a COMBO challenge level. # Defeat [PERSON_NAME], collect gems, and es…" at bounding box center [447, 116] width 105 height 185
type textarea "hero.attack("Ursa")"
click at [404, 90] on div "# This is a COMBO challenge level. # Defeat [PERSON_NAME], collect gems, and es…" at bounding box center [447, 116] width 105 height 185
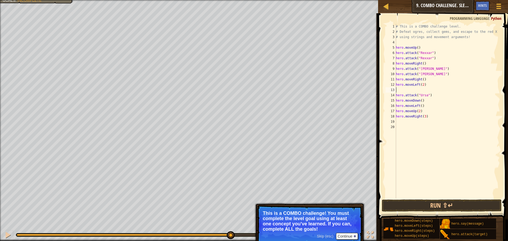
scroll to position [2, 0]
type textarea "hero.moveLeft(2)"
click at [443, 205] on button "Run ⇧↵" at bounding box center [442, 206] width 120 height 12
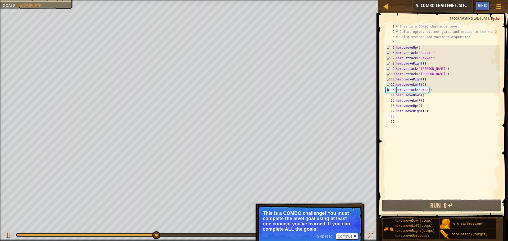
click at [445, 118] on div "# This is a COMBO challenge level. # Defeat [PERSON_NAME], collect gems, and es…" at bounding box center [447, 116] width 105 height 185
click at [440, 114] on div "# This is a COMBO challenge level. # Defeat [PERSON_NAME], collect gems, and es…" at bounding box center [447, 116] width 105 height 185
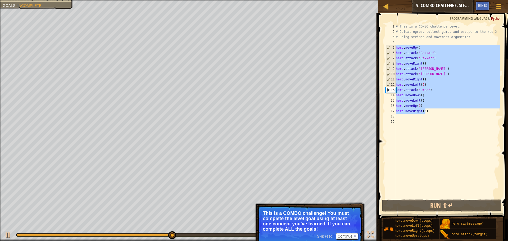
drag, startPoint x: 436, startPoint y: 112, endPoint x: 391, endPoint y: 46, distance: 80.2
click at [393, 46] on div "1 2 3 4 5 6 7 8 9 10 11 12 13 14 15 16 17 18 19 # This is a COMBO challenge lev…" at bounding box center [443, 111] width 116 height 175
type textarea "hero.moveUp() hero.attack("Rexxar")"
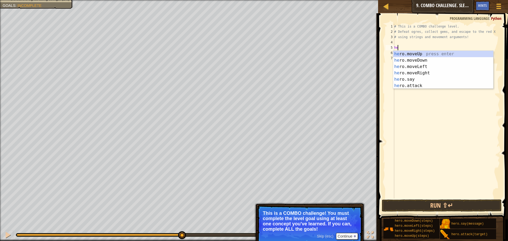
scroll to position [2, 0]
type textarea "herp"
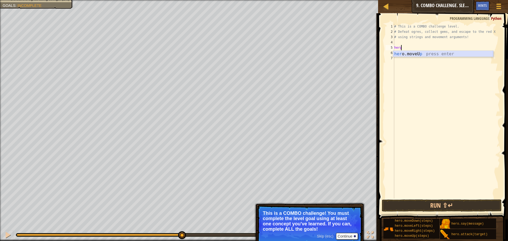
click at [411, 53] on div "her o.moveU p press enter" at bounding box center [444, 60] width 100 height 19
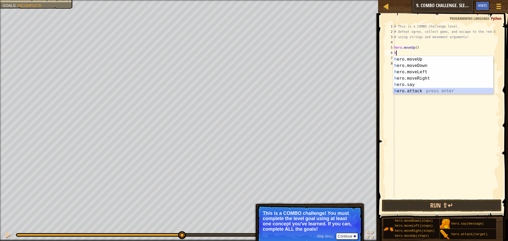
click at [416, 91] on div "h ero.moveUp press enter h ero.moveDown press enter h ero.moveLeft press enter …" at bounding box center [444, 81] width 100 height 51
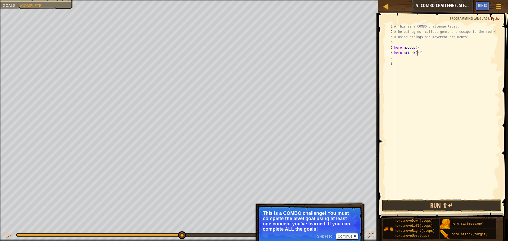
scroll to position [2, 2]
click at [439, 48] on div "# This is a COMBO challenge level. # Defeat [PERSON_NAME], collect gems, and es…" at bounding box center [447, 116] width 107 height 185
drag, startPoint x: 437, startPoint y: 55, endPoint x: 393, endPoint y: 54, distance: 43.4
click at [393, 54] on div "hero.moveUp() 1 2 3 4 5 6 7 8 # This is a COMBO challenge level. # Defeat [PERS…" at bounding box center [443, 111] width 116 height 175
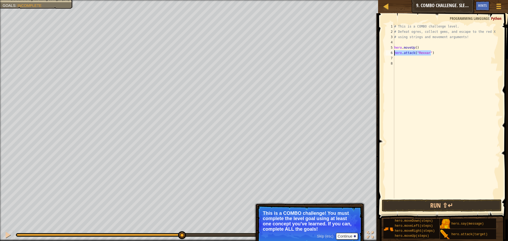
type textarea "hero.attack("Rexxar")"
click at [462, 63] on div "# This is a COMBO challenge level. # Defeat [PERSON_NAME], collect gems, and es…" at bounding box center [447, 116] width 107 height 185
click at [456, 59] on div "# This is a COMBO challenge level. # Defeat [PERSON_NAME], collect gems, and es…" at bounding box center [447, 116] width 107 height 185
paste textarea "hero.attack("Rexxar")"
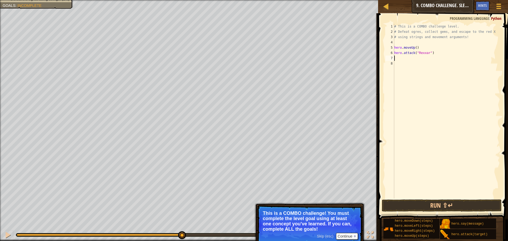
type textarea "hero.attack("Rexxar")"
click at [432, 67] on div "# This is a COMBO challenge level. # Defeat [PERSON_NAME], collect gems, and es…" at bounding box center [447, 116] width 107 height 185
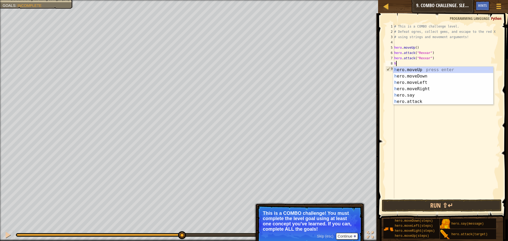
type textarea "he"
click at [441, 88] on div "he ro.moveUp press enter he ro.moveDown press enter he ro.moveLeft press enter …" at bounding box center [444, 92] width 100 height 51
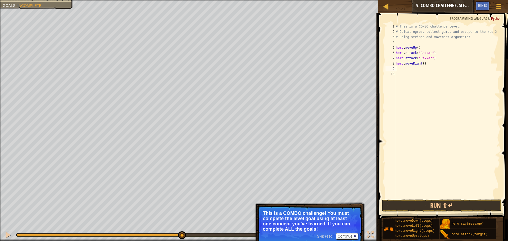
click at [434, 70] on div "# This is a COMBO challenge level. # Defeat [PERSON_NAME], collect gems, and es…" at bounding box center [447, 116] width 105 height 185
click at [433, 70] on div "# This is a COMBO challenge level. # Defeat [PERSON_NAME], collect gems, and es…" at bounding box center [447, 116] width 105 height 185
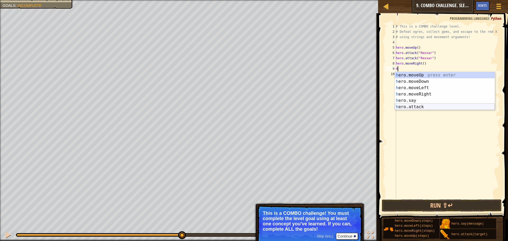
click at [423, 105] on div "h ero.moveUp press enter h ero.moveDown press enter h ero.moveLeft press enter …" at bounding box center [445, 97] width 100 height 51
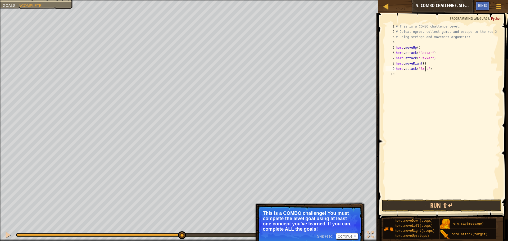
type textarea "hero.attack("[PERSON_NAME]")"
drag, startPoint x: 449, startPoint y: 70, endPoint x: 396, endPoint y: 66, distance: 52.8
click at [396, 66] on div "hero.attack("[PERSON_NAME]") 1 2 3 4 5 6 7 8 9 10 # This is a COMBO challenge l…" at bounding box center [443, 111] width 116 height 175
click at [404, 75] on div "# This is a COMBO challenge level. # Defeat [PERSON_NAME], collect gems, and es…" at bounding box center [447, 116] width 105 height 185
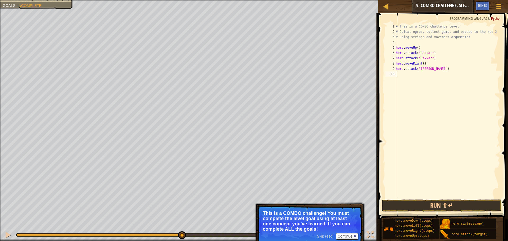
scroll to position [2, 0]
paste textarea "hero.attack("[PERSON_NAME]")"
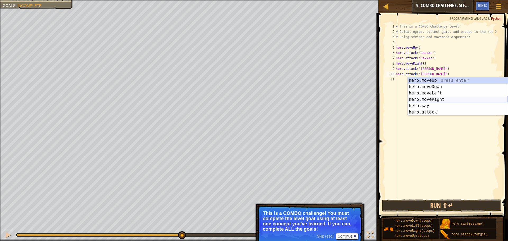
click at [434, 101] on div "hero.moveUp press enter hero.moveDown press enter hero.moveLeft press enter her…" at bounding box center [458, 102] width 100 height 51
type textarea "hero.attack("[PERSON_NAME]")"
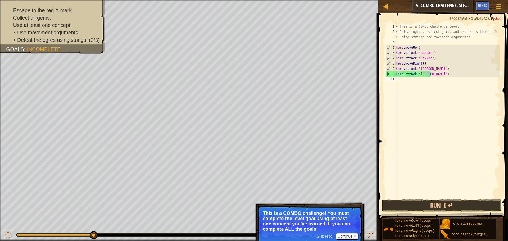
click at [421, 81] on div "# This is a COMBO challenge level. # Defeat [PERSON_NAME], collect gems, and es…" at bounding box center [447, 116] width 105 height 185
type textarea "h"
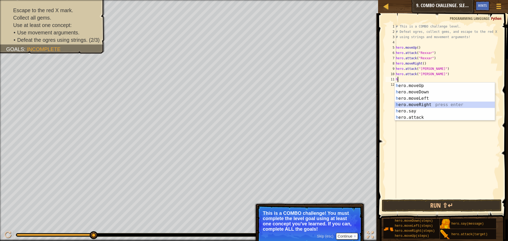
click at [428, 106] on div "h ero.moveUp press enter h ero.moveDown press enter h ero.moveLeft press enter …" at bounding box center [445, 108] width 100 height 51
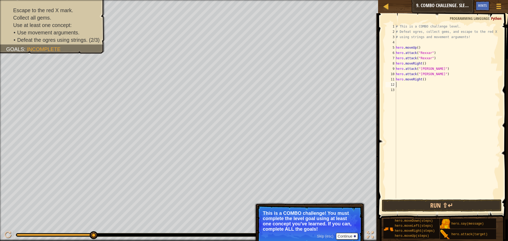
type textarea "h"
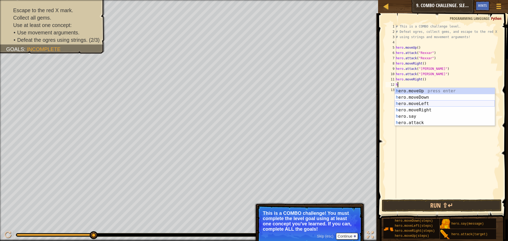
click at [433, 103] on div "h ero.moveUp press enter h ero.moveDown press enter h ero.moveLeft press enter …" at bounding box center [445, 113] width 100 height 51
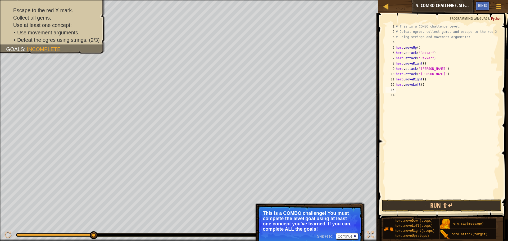
click at [422, 86] on div "# This is a COMBO challenge level. # Defeat [PERSON_NAME], collect gems, and es…" at bounding box center [447, 116] width 105 height 185
type textarea "hero.moveLeft()"
click at [419, 88] on div "# This is a COMBO challenge level. # Defeat [PERSON_NAME], collect gems, and es…" at bounding box center [447, 116] width 105 height 185
click at [421, 86] on div "# This is a COMBO challenge level. # Defeat [PERSON_NAME], collect gems, and es…" at bounding box center [447, 116] width 105 height 185
type textarea "hero.moveLeft(2)"
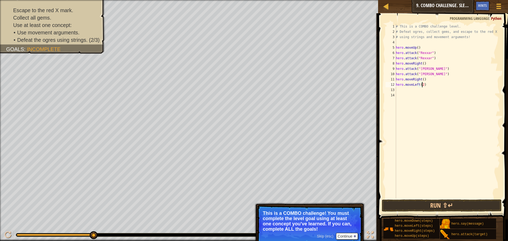
scroll to position [2, 2]
click at [423, 100] on div "# This is a COMBO challenge level. # Defeat [PERSON_NAME], collect gems, and es…" at bounding box center [447, 116] width 105 height 185
click at [421, 89] on div "# This is a COMBO challenge level. # Defeat [PERSON_NAME], collect gems, and es…" at bounding box center [447, 116] width 105 height 185
type textarea "d"
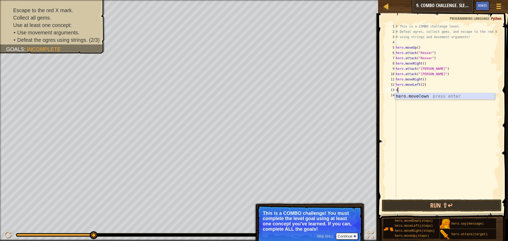
click at [431, 98] on div "hero.[PERSON_NAME] own press enter" at bounding box center [445, 102] width 100 height 19
click at [429, 97] on div "# This is a COMBO challenge level. # Defeat [PERSON_NAME], collect gems, and es…" at bounding box center [447, 116] width 105 height 185
type textarea "h"
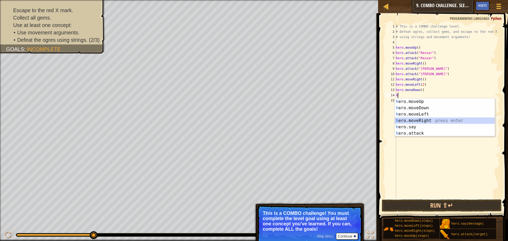
click at [440, 121] on div "h ero.moveUp press enter h ero.moveDown press enter h ero.moveLeft press enter …" at bounding box center [445, 124] width 100 height 51
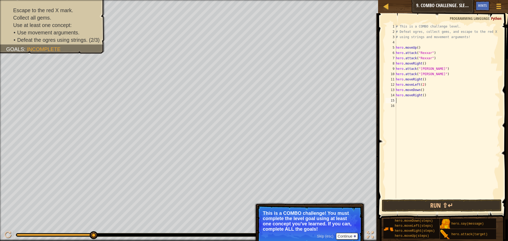
click at [423, 96] on div "# This is a COMBO challenge level. # Defeat [PERSON_NAME], collect gems, and es…" at bounding box center [447, 116] width 105 height 185
type textarea "hero.moveRight(2)"
click at [416, 106] on div "# This is a COMBO challenge level. # Defeat [PERSON_NAME], collect gems, and es…" at bounding box center [447, 116] width 105 height 185
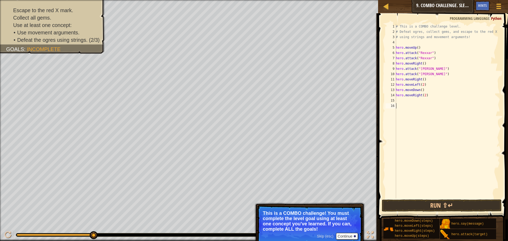
click at [415, 102] on div "# This is a COMBO challenge level. # Defeat [PERSON_NAME], collect gems, and es…" at bounding box center [447, 116] width 105 height 185
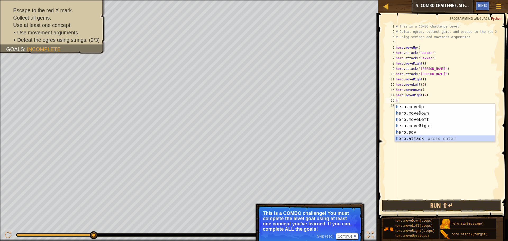
click at [422, 137] on div "h ero.moveUp press enter h ero.moveDown press enter h ero.moveLeft press enter …" at bounding box center [445, 129] width 100 height 51
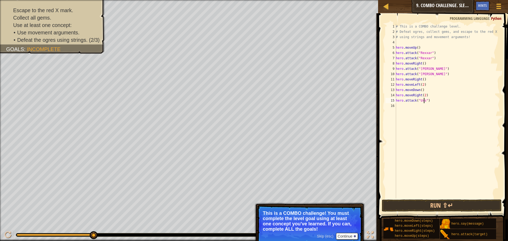
type textarea "hero.attack("Ursa")"
drag, startPoint x: 442, startPoint y: 99, endPoint x: 392, endPoint y: 102, distance: 50.2
click at [392, 102] on div "hero.attack("Ursa") 1 2 3 4 5 6 7 8 9 10 11 12 13 14 15 16 # This is a COMBO ch…" at bounding box center [443, 111] width 116 height 175
click at [413, 110] on div "# This is a COMBO challenge level. # Defeat [PERSON_NAME], collect gems, and es…" at bounding box center [447, 116] width 105 height 185
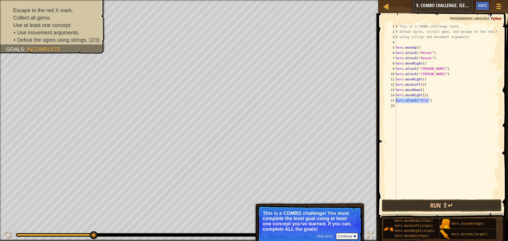
scroll to position [2, 0]
paste textarea "hero.attack("Ursa")"
type textarea "hero.attack("Ursa")"
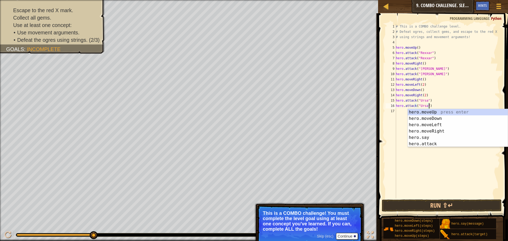
click at [400, 112] on div "# This is a COMBO challenge level. # Defeat [PERSON_NAME], collect gems, and es…" at bounding box center [447, 116] width 105 height 185
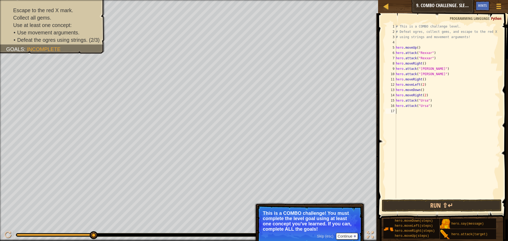
type textarea "h"
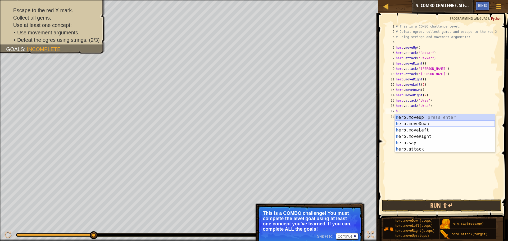
click at [424, 126] on div "h ero.moveUp press enter h ero.moveDown press enter h ero.moveLeft press enter …" at bounding box center [445, 139] width 100 height 51
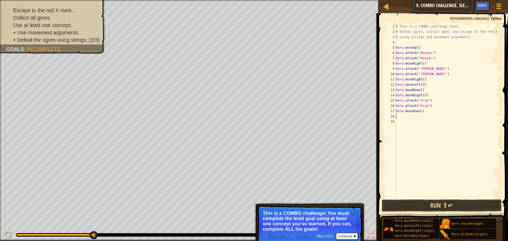
type textarea "h"
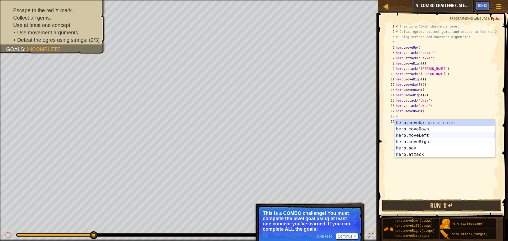
click at [425, 135] on div "h ero.moveUp press enter h ero.moveDown press enter h ero.moveLeft press enter …" at bounding box center [445, 145] width 100 height 51
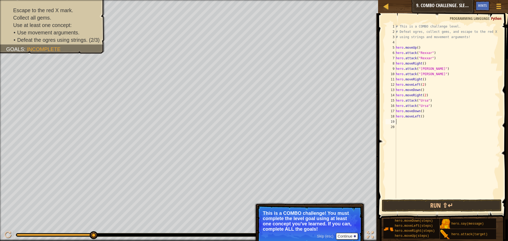
click at [420, 117] on div "# This is a COMBO challenge level. # Defeat [PERSON_NAME], collect gems, and es…" at bounding box center [447, 116] width 105 height 185
click at [421, 117] on div "# This is a COMBO challenge level. # Defeat [PERSON_NAME], collect gems, and es…" at bounding box center [447, 116] width 105 height 185
type textarea "hero.moveLeft(2)"
click at [432, 127] on div "# This is a COMBO challenge level. # Defeat [PERSON_NAME], collect gems, and es…" at bounding box center [447, 116] width 105 height 185
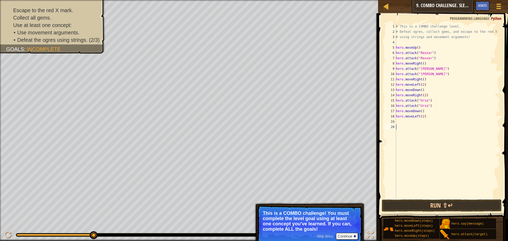
scroll to position [2, 0]
click at [432, 120] on div "# This is a COMBO challenge level. # Defeat [PERSON_NAME], collect gems, and es…" at bounding box center [447, 116] width 105 height 185
type textarea "h"
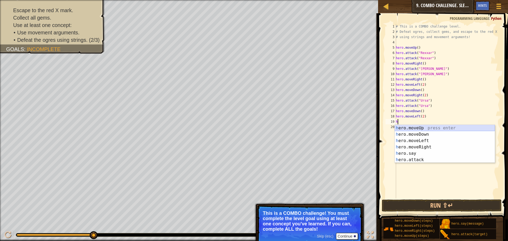
click at [431, 129] on div "h ero.moveUp press enter h ero.moveDown press enter h ero.moveLeft press enter …" at bounding box center [445, 150] width 100 height 51
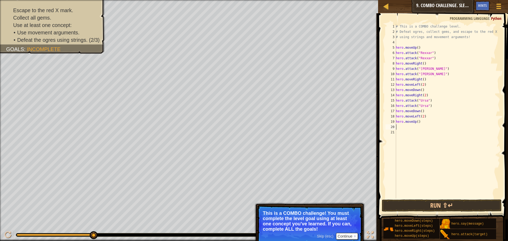
click at [417, 122] on div "# This is a COMBO challenge level. # Defeat [PERSON_NAME], collect gems, and es…" at bounding box center [447, 116] width 105 height 185
type textarea "hero.moveUp(2)"
click at [410, 127] on div "# This is a COMBO challenge level. # Defeat [PERSON_NAME], collect gems, and es…" at bounding box center [447, 116] width 105 height 185
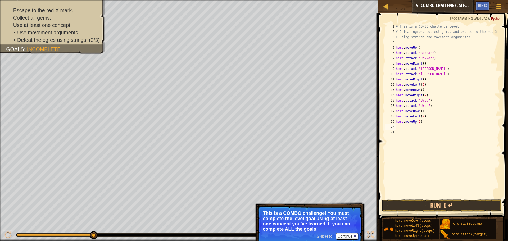
type textarea "h"
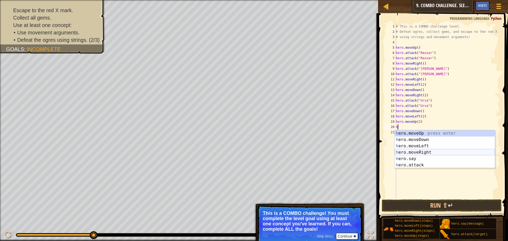
click at [432, 153] on div "h ero.moveUp press enter h ero.moveDown press enter h ero.moveLeft press enter …" at bounding box center [445, 155] width 100 height 51
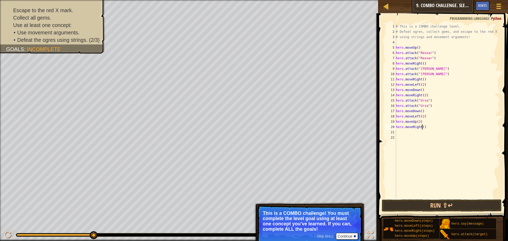
click at [423, 128] on div "# This is a COMBO challenge level. # Defeat [PERSON_NAME], collect gems, and es…" at bounding box center [447, 116] width 105 height 185
click at [436, 207] on button "Run ⇧↵" at bounding box center [442, 206] width 120 height 12
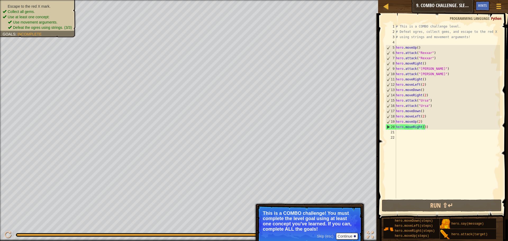
drag, startPoint x: 35, startPoint y: 4, endPoint x: 35, endPoint y: 11, distance: 7.4
click at [35, 11] on div "Escape to the red X mark. Collect all gems. Use at least one concept: Use movem…" at bounding box center [38, 17] width 71 height 26
click at [38, 25] on li "Use movement arguments." at bounding box center [40, 22] width 64 height 5
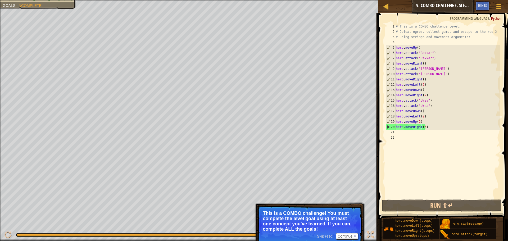
click at [424, 127] on div "# This is a COMBO challenge level. # Defeat [PERSON_NAME], collect gems, and es…" at bounding box center [447, 116] width 105 height 185
click at [423, 127] on div "# This is a COMBO challenge level. # Defeat [PERSON_NAME], collect gems, and es…" at bounding box center [447, 116] width 105 height 185
click at [423, 128] on div "# This is a COMBO challenge level. # Defeat [PERSON_NAME], collect gems, and es…" at bounding box center [447, 116] width 105 height 185
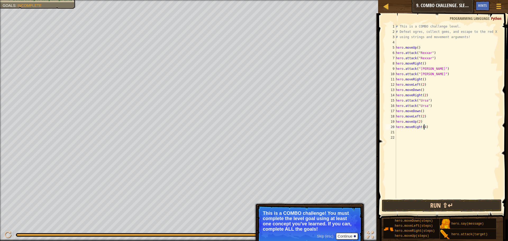
type textarea "hero.moveRight(4)"
click at [416, 203] on button "Run ⇧↵" at bounding box center [442, 206] width 120 height 12
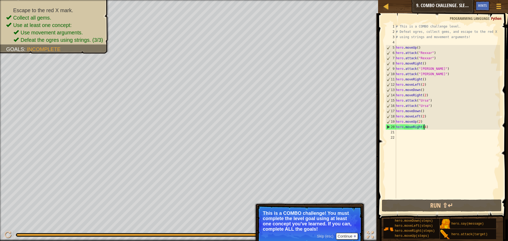
click at [446, 131] on div "# This is a COMBO challenge level. # Defeat [PERSON_NAME], collect gems, and es…" at bounding box center [447, 116] width 105 height 185
click at [444, 129] on div "# This is a COMBO challenge level. # Defeat [PERSON_NAME], collect gems, and es…" at bounding box center [447, 116] width 105 height 185
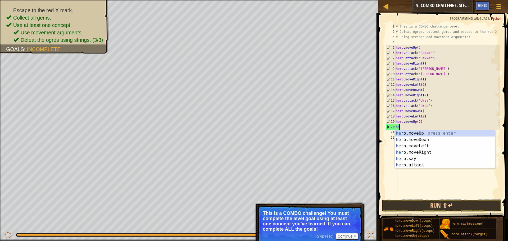
type textarea "h"
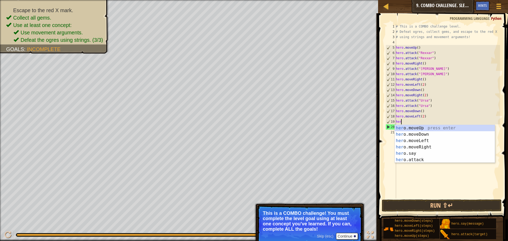
type textarea "h"
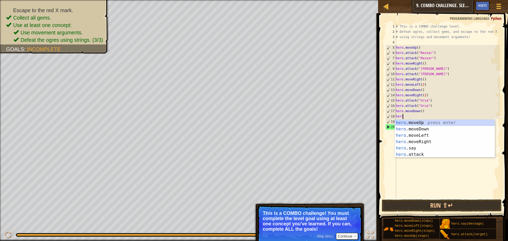
type textarea "h"
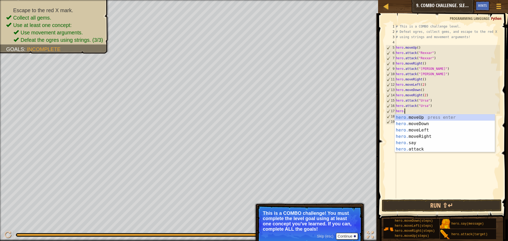
type textarea "h"
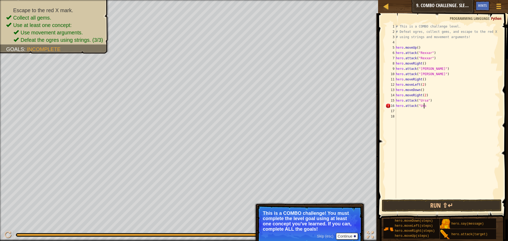
click at [462, 104] on div "# This is a COMBO challenge level. # Defeat [PERSON_NAME], collect gems, and es…" at bounding box center [447, 116] width 105 height 185
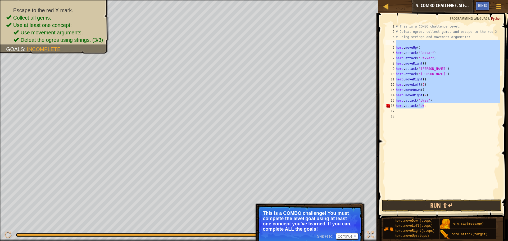
drag, startPoint x: 462, startPoint y: 104, endPoint x: 403, endPoint y: 43, distance: 85.0
click at [403, 43] on div "# This is a COMBO challenge level. # Defeat [PERSON_NAME], collect gems, and es…" at bounding box center [447, 116] width 105 height 185
type textarea "hero.moveUp()"
